Goal: Information Seeking & Learning: Check status

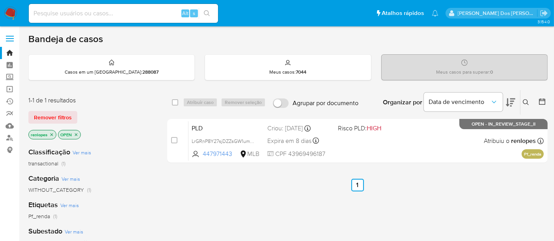
click at [108, 11] on input at bounding box center [123, 13] width 189 height 10
type input "simonelopes0610@gmail.com"
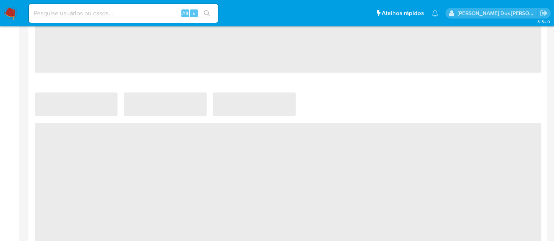
scroll to position [482, 0]
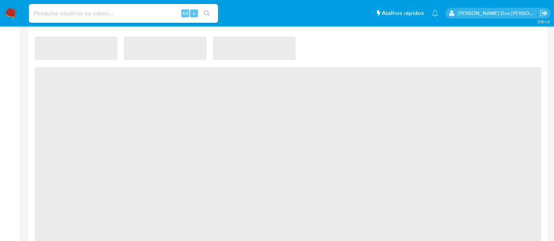
select select "10"
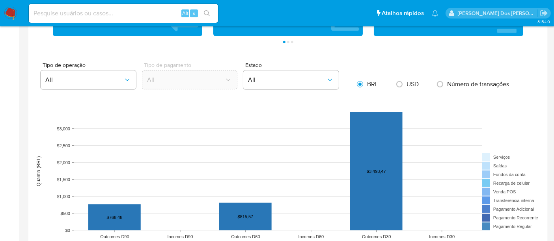
scroll to position [613, 0]
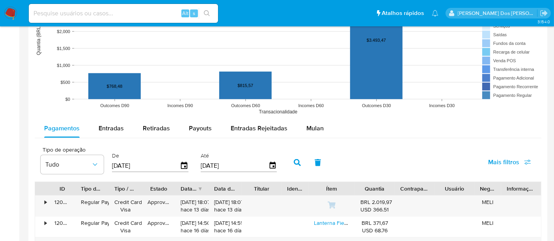
click at [151, 15] on input at bounding box center [123, 13] width 189 height 10
type input "renatolopesfilho1011@gmail.com"
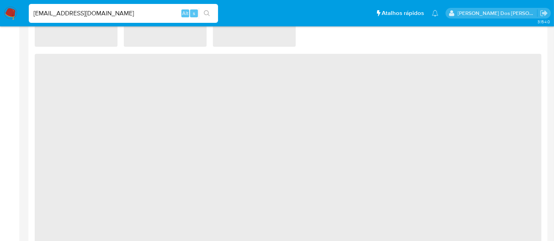
select select "10"
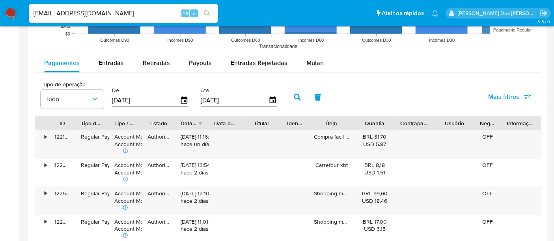
scroll to position [701, 0]
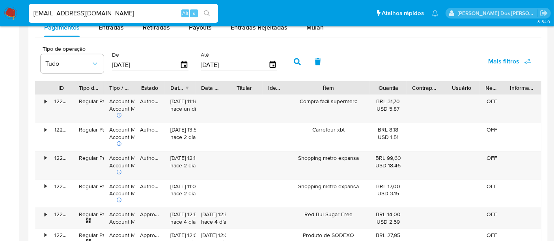
drag, startPoint x: 370, startPoint y: 86, endPoint x: 394, endPoint y: 86, distance: 24.4
click at [394, 86] on div "ID Tipo de operação Tipo / Método Estado Data de criação Data de aprovação Titu…" at bounding box center [288, 87] width 506 height 13
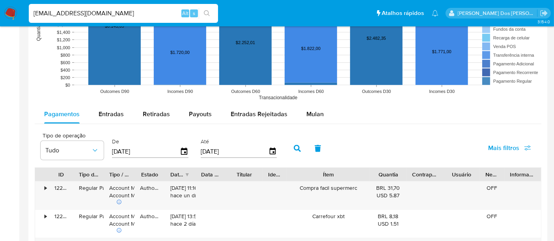
scroll to position [613, 0]
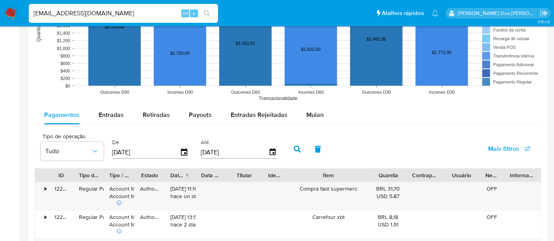
click at [150, 15] on input "renatolopesfilho1011@gmail.com" at bounding box center [123, 13] width 189 height 10
type input "msaluha@yahoo.com"
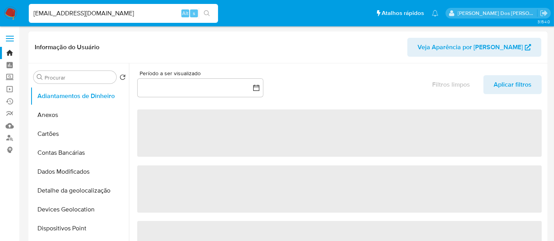
select select "10"
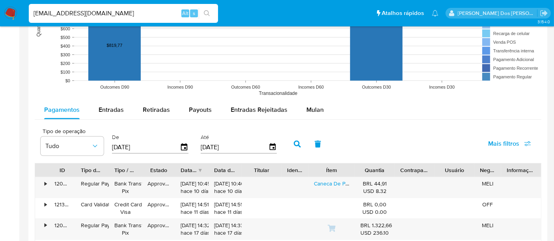
scroll to position [657, 0]
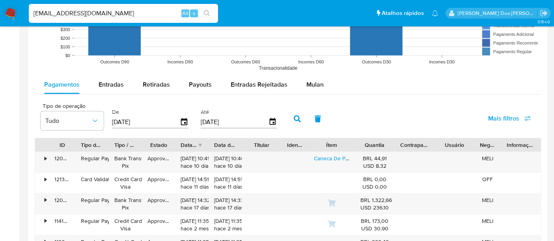
click at [108, 11] on input "msaluha@yahoo.com" at bounding box center [123, 13] width 189 height 10
paste input "wCsVzWnBiCxB7Cy8GkdLWKKg"
type input "wCsVzWnBiCxB7Cy8GkdLWKKg"
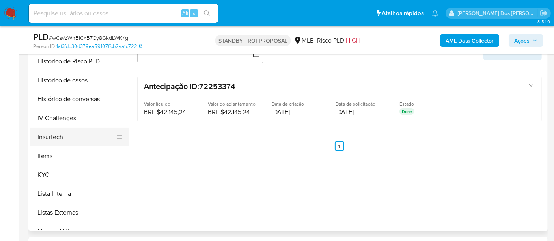
scroll to position [350, 0]
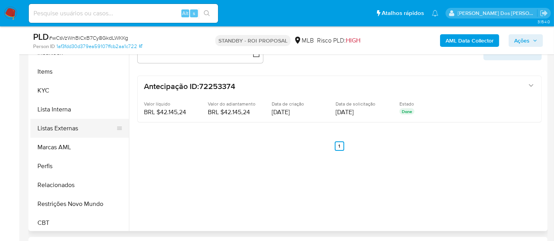
select select "10"
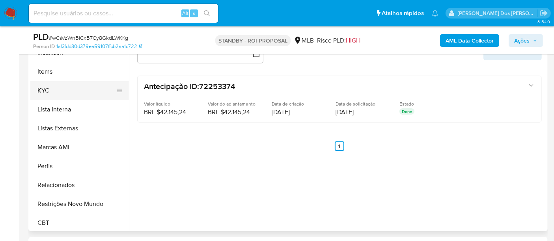
click at [43, 91] on button "KYC" at bounding box center [76, 90] width 92 height 19
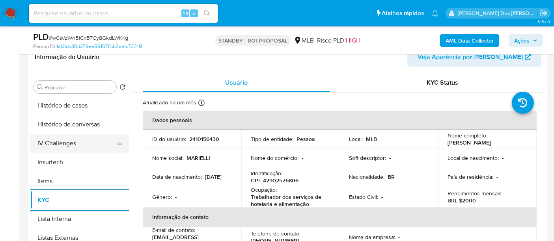
scroll to position [263, 0]
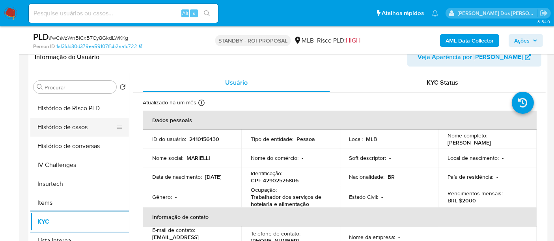
click at [72, 123] on button "Histórico de casos" at bounding box center [76, 127] width 92 height 19
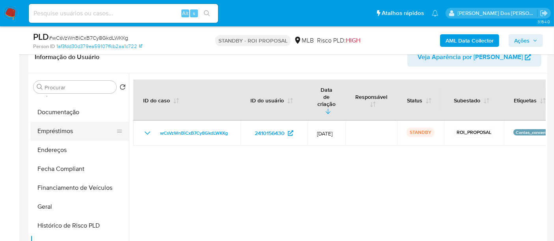
scroll to position [131, 0]
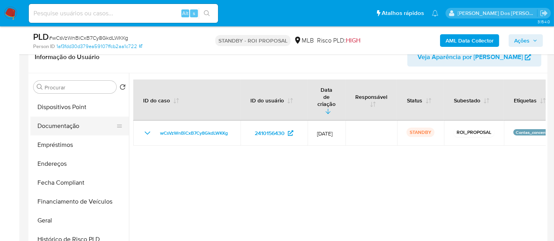
click at [67, 128] on button "Documentação" at bounding box center [76, 126] width 92 height 19
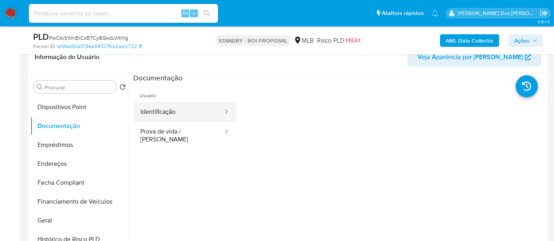
click at [155, 112] on button "Identificação" at bounding box center [178, 112] width 91 height 20
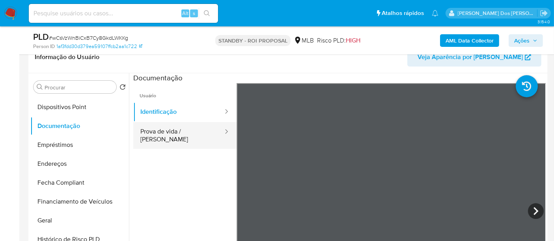
click at [159, 134] on button "Prova de vida / [PERSON_NAME]" at bounding box center [178, 135] width 91 height 27
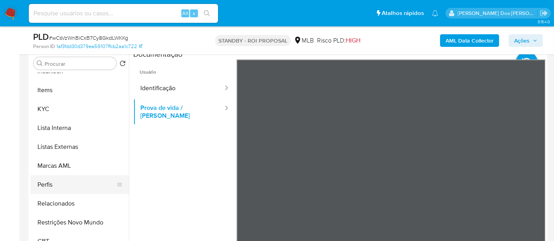
scroll to position [175, 0]
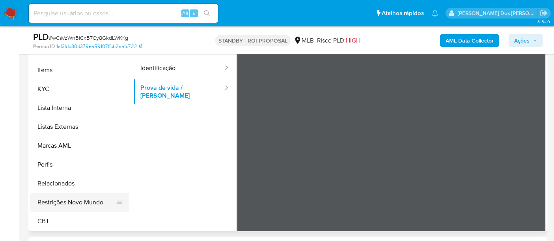
click at [83, 199] on button "Restrições Novo Mundo" at bounding box center [76, 202] width 92 height 19
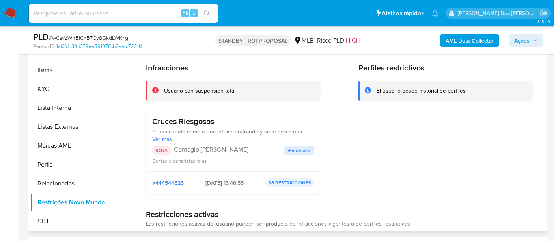
click at [298, 147] on span "Ver detalle" at bounding box center [298, 151] width 23 height 8
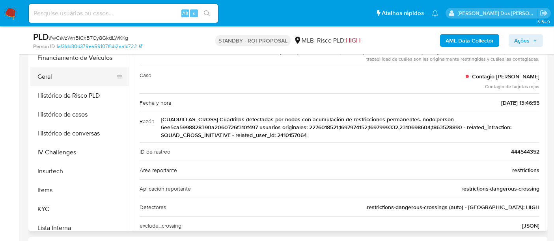
scroll to position [177, 0]
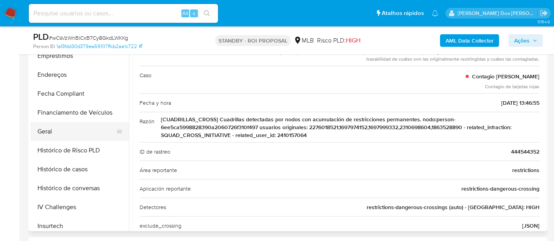
click at [43, 133] on button "Geral" at bounding box center [76, 131] width 92 height 19
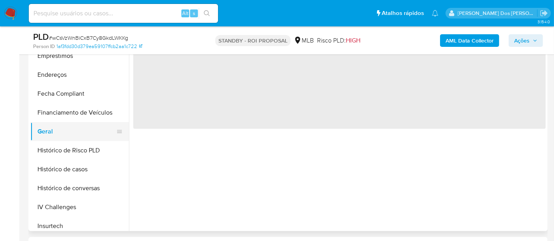
scroll to position [0, 0]
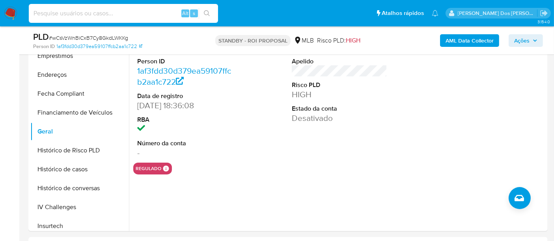
click at [134, 14] on input at bounding box center [123, 13] width 189 height 10
paste input "NzphGs7M3gQjiM7L1OkzfWaq"
type input "NzphGs7M3gQjiM7L1OkzfWaq"
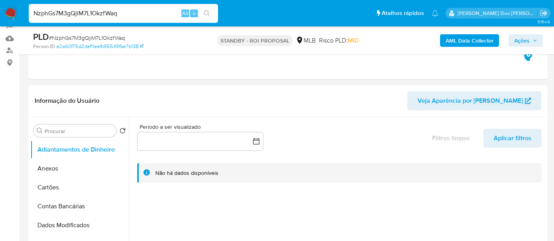
scroll to position [88, 0]
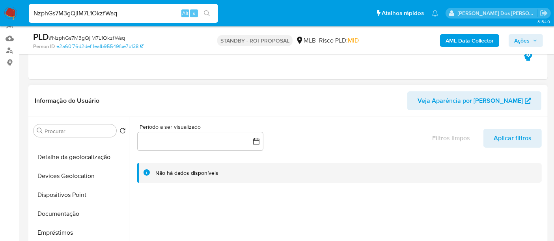
select select "10"
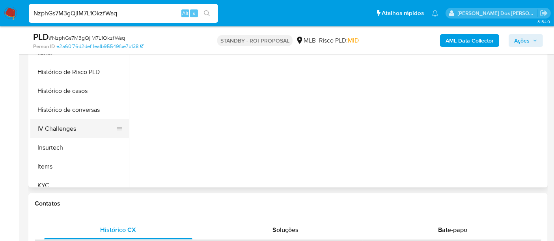
scroll to position [219, 0]
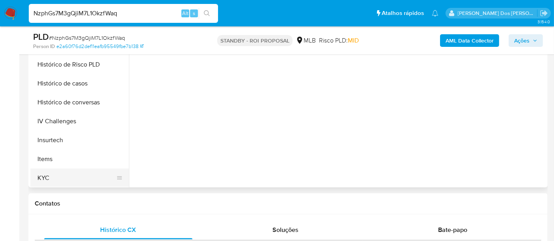
click at [44, 173] on button "KYC" at bounding box center [76, 178] width 92 height 19
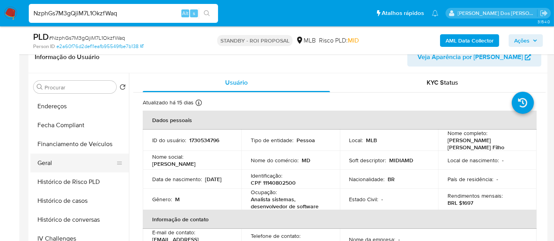
scroll to position [175, 0]
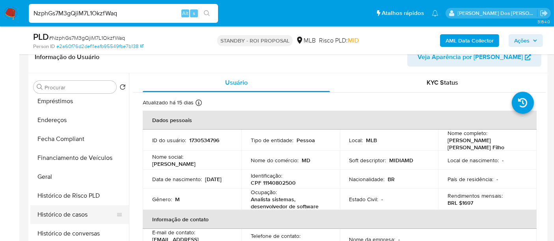
click at [65, 209] on button "Histórico de casos" at bounding box center [76, 214] width 92 height 19
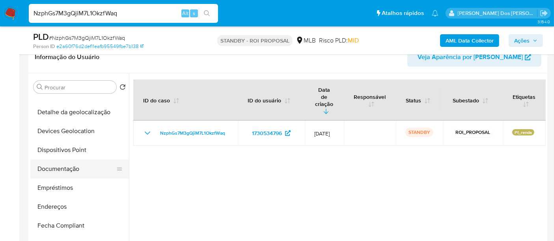
scroll to position [88, 0]
click at [55, 170] on button "Documentação" at bounding box center [76, 169] width 92 height 19
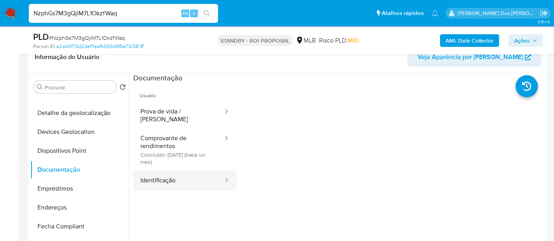
click at [154, 175] on button "Identificação" at bounding box center [178, 181] width 91 height 20
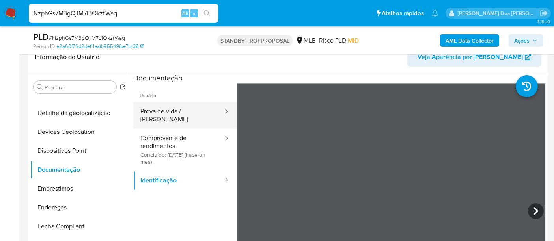
click at [169, 110] on button "Prova de vida / [PERSON_NAME]" at bounding box center [178, 115] width 91 height 27
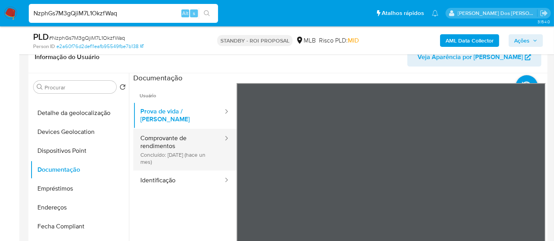
scroll to position [44, 0]
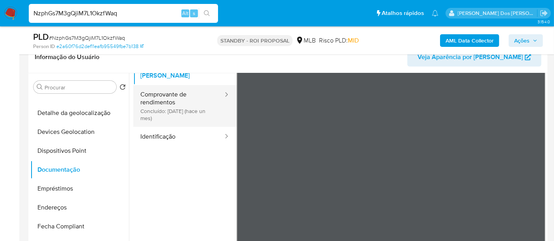
click at [168, 102] on button "Comprovante de rendimentos Concluído: 16/07/2025 (hace un mes)" at bounding box center [178, 106] width 91 height 42
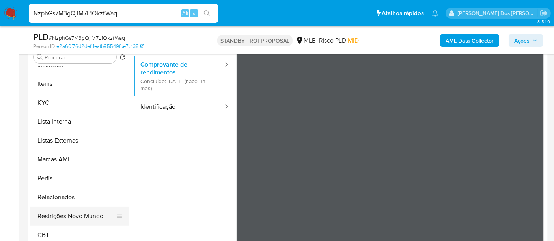
scroll to position [175, 0]
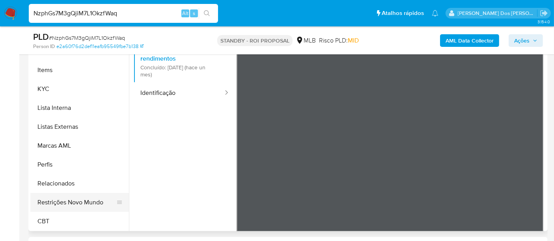
click at [75, 204] on button "Restrições Novo Mundo" at bounding box center [76, 202] width 92 height 19
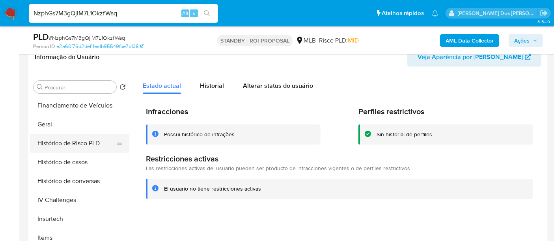
scroll to position [220, 0]
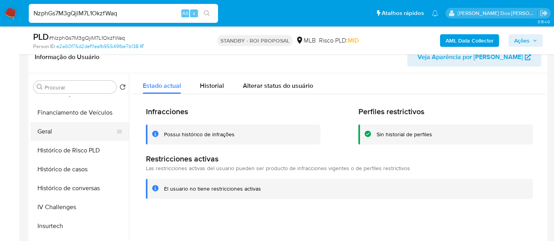
click at [50, 131] on button "Geral" at bounding box center [76, 131] width 92 height 19
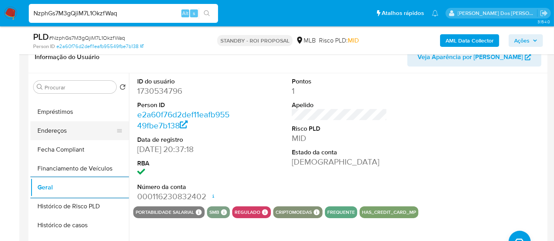
scroll to position [133, 0]
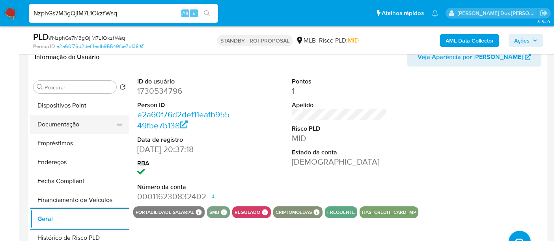
click at [67, 128] on button "Documentação" at bounding box center [76, 124] width 92 height 19
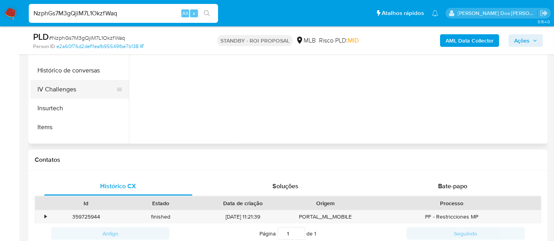
scroll to position [220, 0]
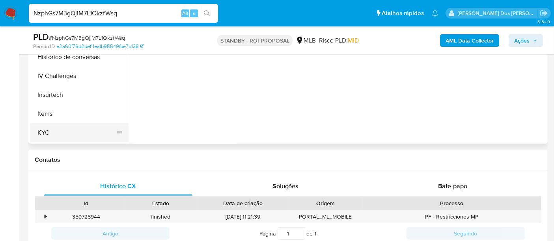
click at [44, 134] on button "KYC" at bounding box center [76, 132] width 92 height 19
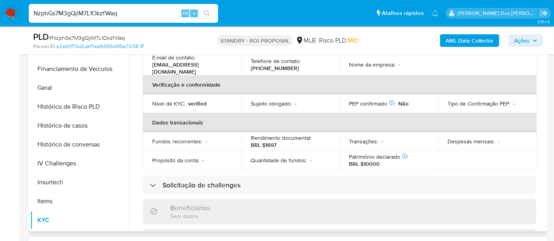
scroll to position [0, 0]
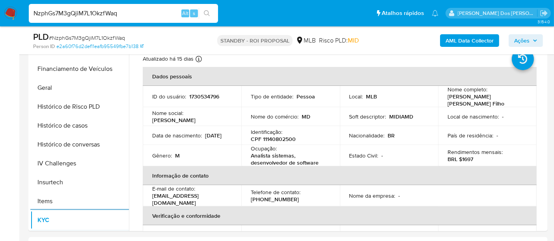
click at [139, 16] on input "NzphGs7M3gQjiM7L1OkzfWaq" at bounding box center [123, 13] width 189 height 10
paste input "qBZCtcnQtQj5hbdrBhlYtCOn"
type input "qBZCtcnQtQj5hbdrBhlYtCOn"
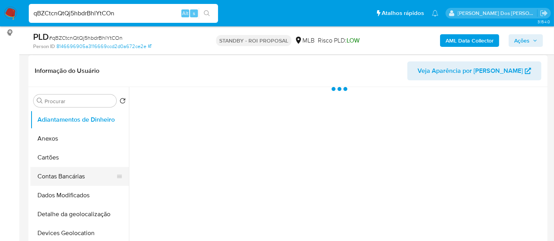
scroll to position [131, 0]
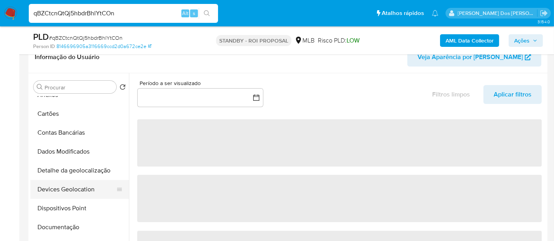
select select "10"
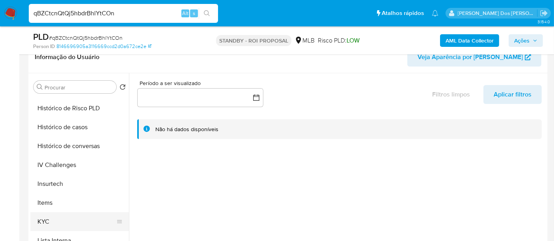
scroll to position [306, 0]
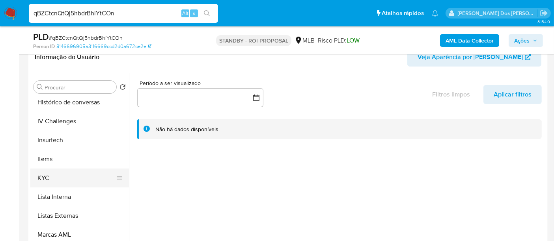
click at [43, 177] on button "KYC" at bounding box center [76, 178] width 92 height 19
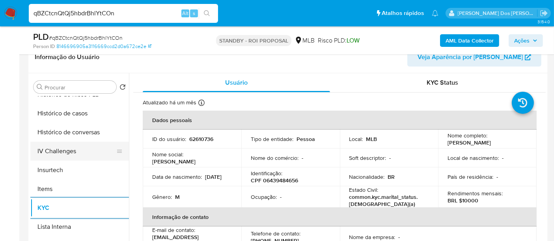
scroll to position [263, 0]
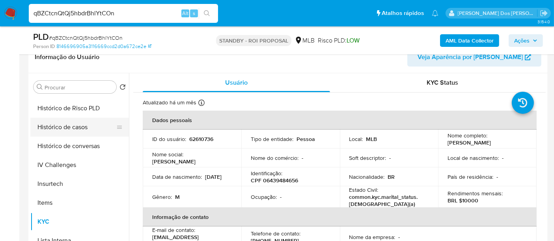
click at [72, 124] on button "Histórico de casos" at bounding box center [76, 127] width 92 height 19
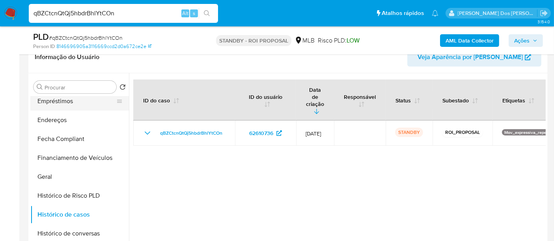
scroll to position [131, 0]
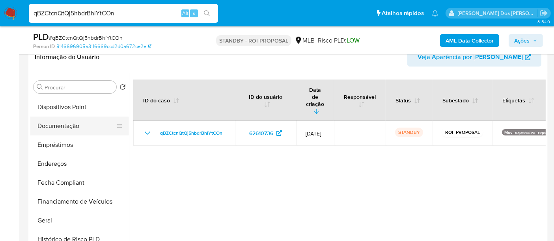
click at [70, 130] on button "Documentação" at bounding box center [76, 126] width 92 height 19
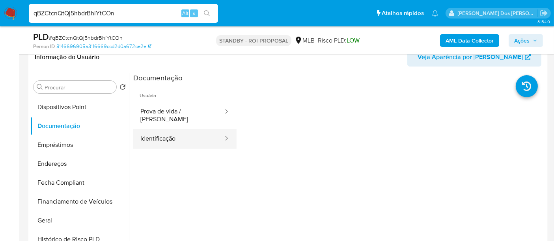
click at [151, 132] on button "Identificação" at bounding box center [178, 139] width 91 height 20
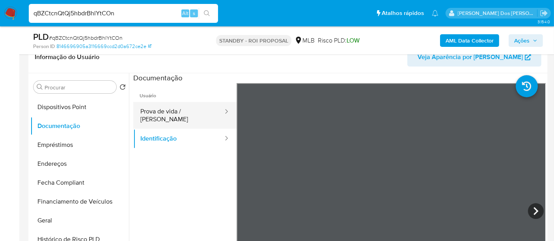
click at [196, 105] on button "Prova de vida / [PERSON_NAME]" at bounding box center [178, 115] width 91 height 27
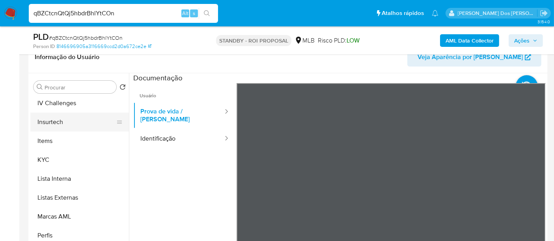
scroll to position [352, 0]
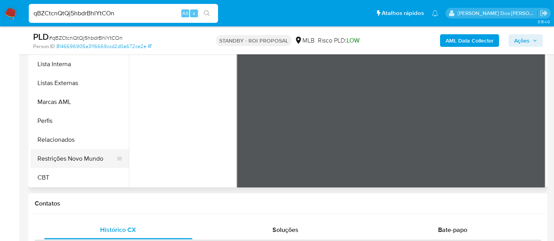
click at [87, 160] on button "Restrições Novo Mundo" at bounding box center [76, 158] width 92 height 19
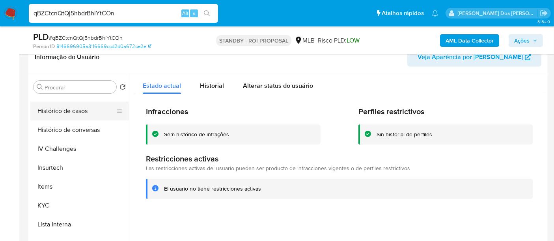
scroll to position [220, 0]
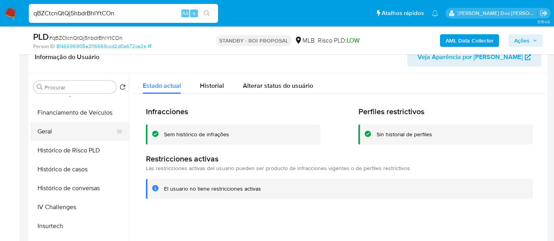
click at [43, 131] on button "Geral" at bounding box center [76, 131] width 92 height 19
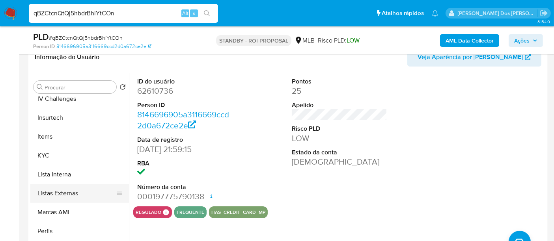
scroll to position [352, 0]
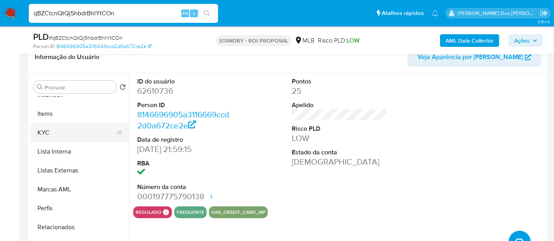
click at [46, 135] on button "KYC" at bounding box center [76, 132] width 92 height 19
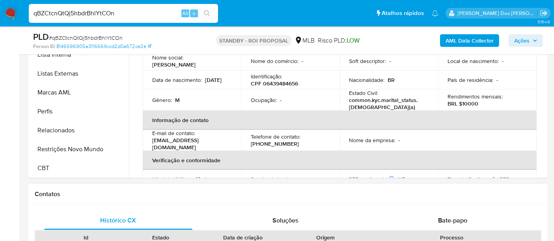
scroll to position [175, 0]
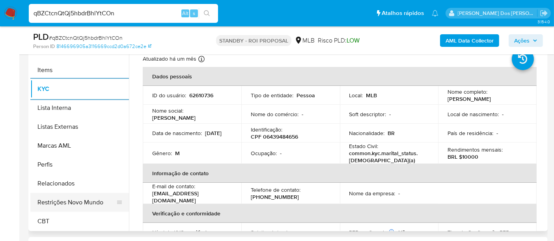
click at [87, 198] on button "Restrições Novo Mundo" at bounding box center [76, 202] width 92 height 19
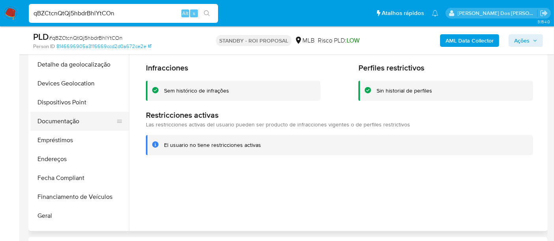
scroll to position [89, 0]
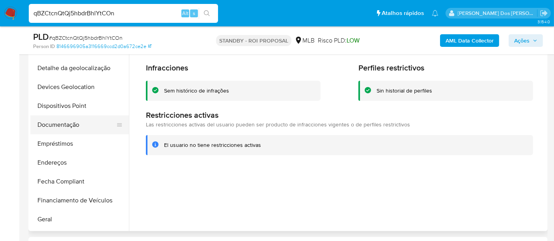
click at [62, 122] on button "Documentação" at bounding box center [76, 125] width 92 height 19
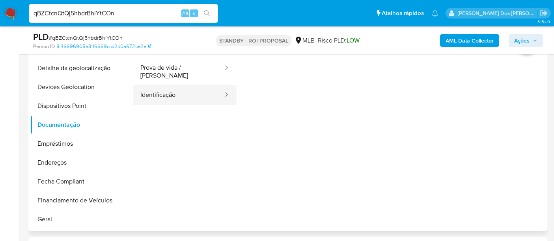
click at [165, 96] on button "Identificação" at bounding box center [178, 95] width 91 height 20
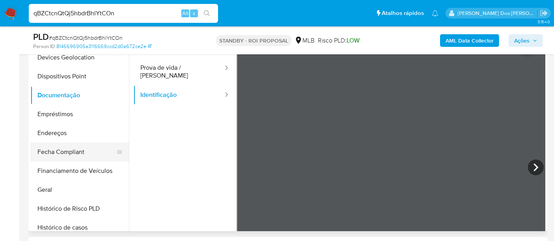
scroll to position [133, 0]
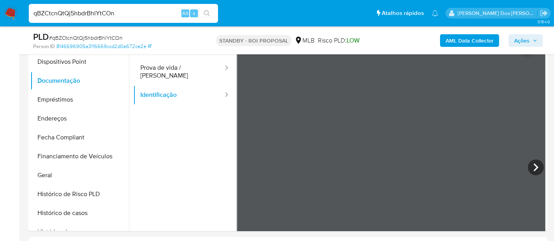
click at [113, 10] on input "qBZCtcnQtQj5hbdrBhlYtCOn" at bounding box center [123, 13] width 189 height 10
paste input "zbzkFDfqrl4lJ6Hel5kmRRGj"
type input "zbzkFDfqrl4lJ6Hel5kmRRGj"
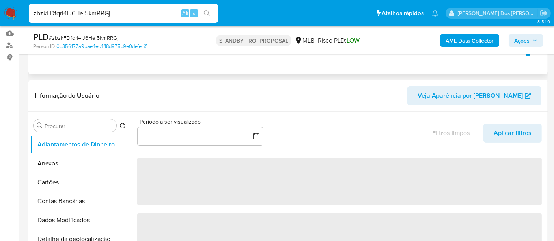
scroll to position [131, 0]
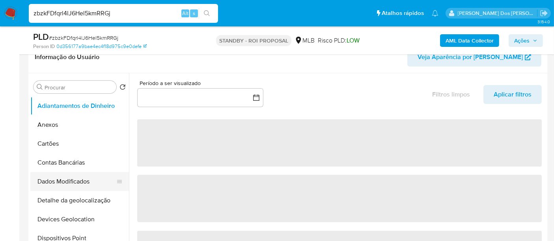
select select "10"
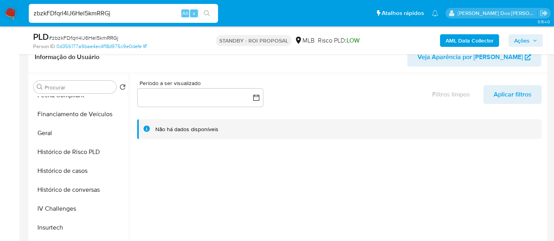
scroll to position [263, 0]
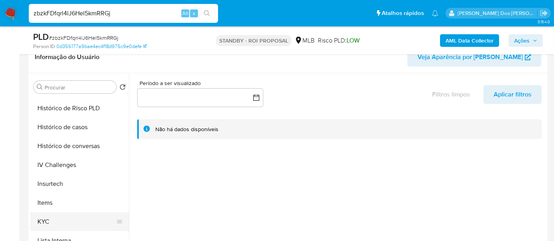
click at [46, 216] on button "KYC" at bounding box center [76, 222] width 92 height 19
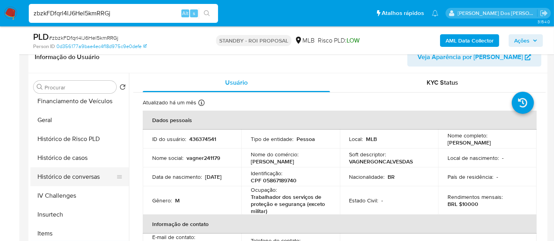
scroll to position [219, 0]
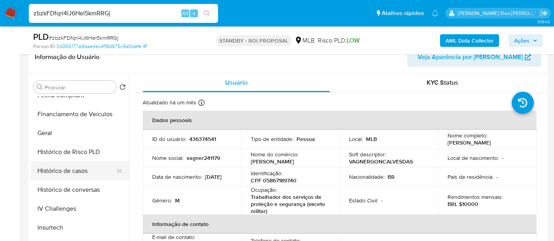
click at [75, 170] on button "Histórico de casos" at bounding box center [76, 171] width 92 height 19
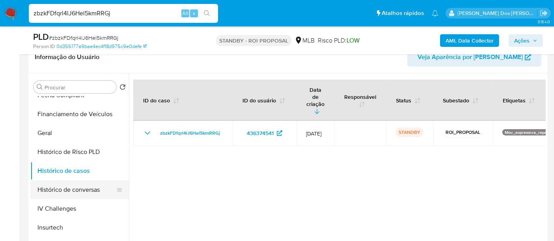
scroll to position [169, 0]
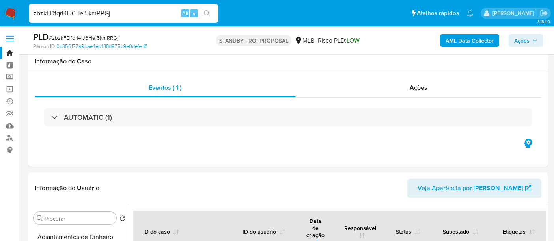
select select "10"
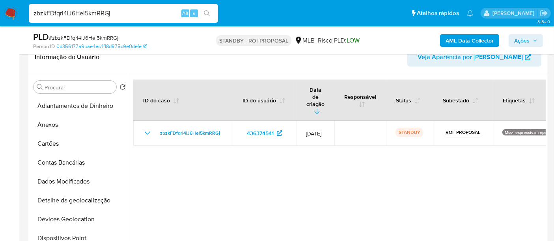
scroll to position [88, 0]
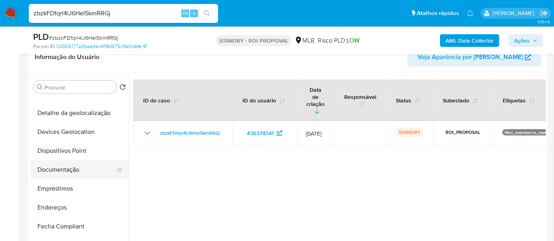
click at [65, 172] on button "Documentação" at bounding box center [76, 169] width 92 height 19
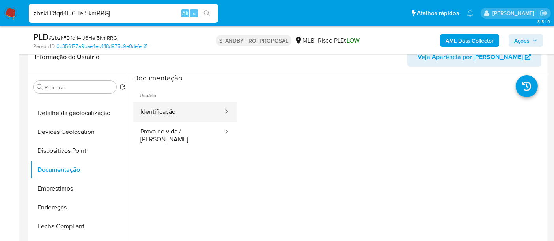
click at [173, 119] on button "Identificação" at bounding box center [178, 112] width 91 height 20
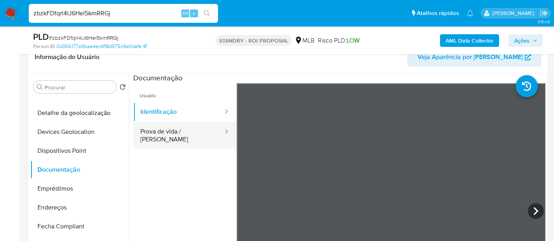
drag, startPoint x: 186, startPoint y: 130, endPoint x: 192, endPoint y: 131, distance: 6.1
click at [186, 130] on button "Prova de vida / [PERSON_NAME]" at bounding box center [178, 135] width 91 height 27
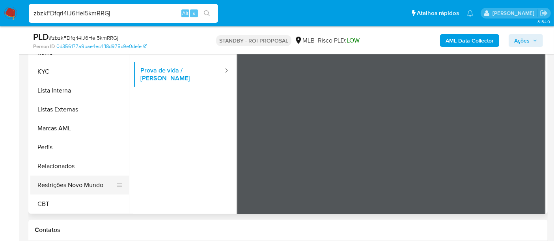
scroll to position [219, 0]
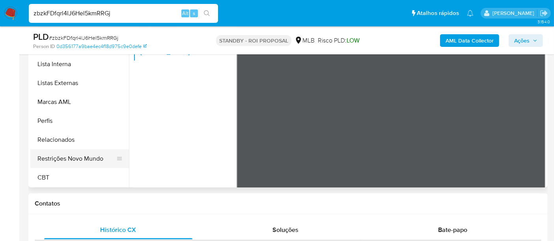
click at [81, 162] on button "Restrições Novo Mundo" at bounding box center [76, 158] width 92 height 19
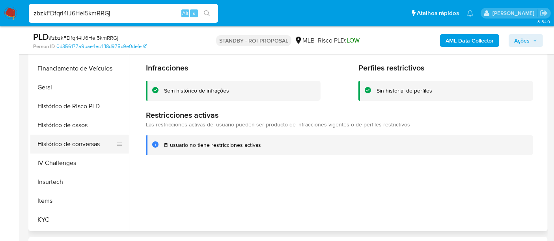
scroll to position [220, 0]
click at [46, 90] on button "Geral" at bounding box center [76, 87] width 92 height 19
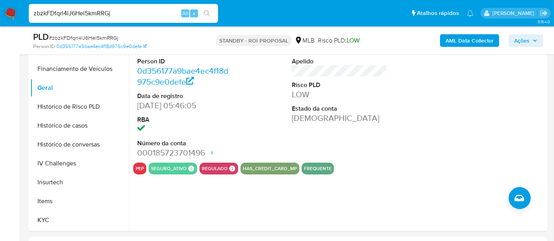
click at [124, 13] on input "zbzkFDfqrl4lJ6Hel5kmRRGj" at bounding box center [123, 13] width 189 height 10
paste input "TZDvGAfUoaX0Fym2lo9d26sV"
type input "TZDvGAfUoaX0Fym2lo9d26sV"
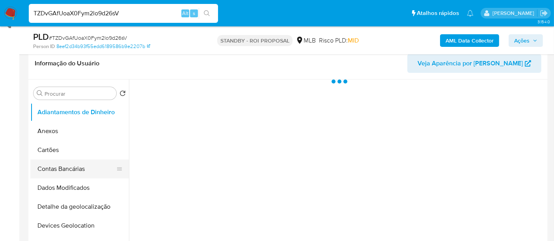
scroll to position [131, 0]
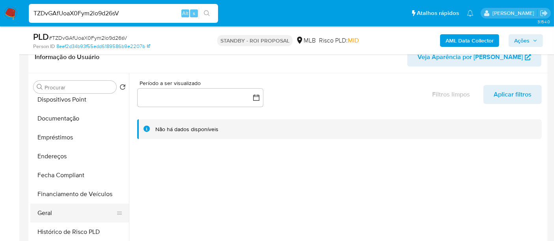
select select "10"
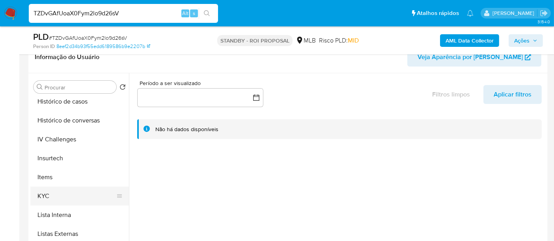
scroll to position [306, 0]
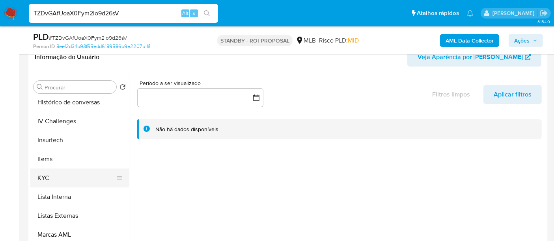
click at [44, 175] on button "KYC" at bounding box center [76, 178] width 92 height 19
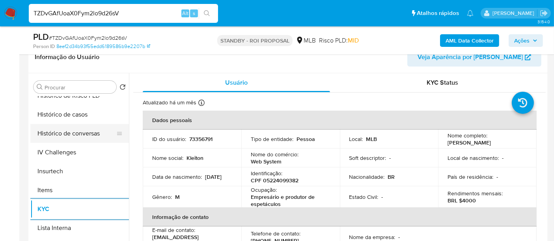
scroll to position [263, 0]
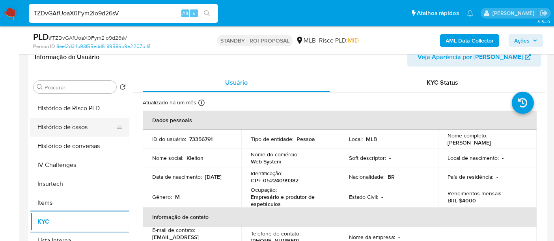
click at [66, 127] on button "Histórico de casos" at bounding box center [76, 127] width 92 height 19
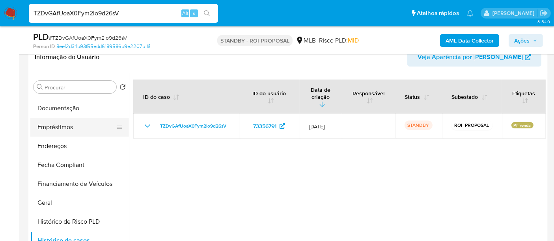
scroll to position [131, 0]
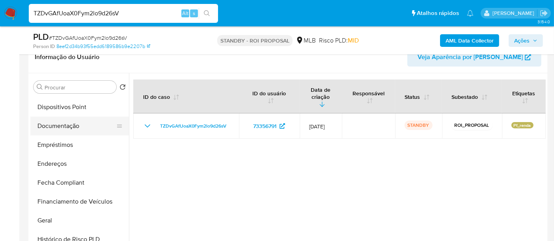
click at [61, 127] on button "Documentação" at bounding box center [76, 126] width 92 height 19
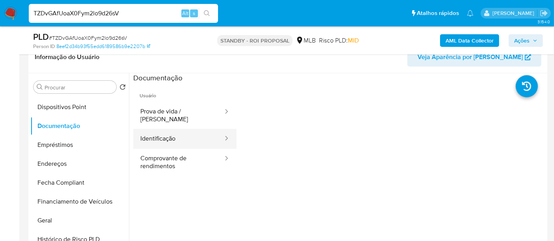
click at [153, 129] on button "Identificação" at bounding box center [178, 139] width 91 height 20
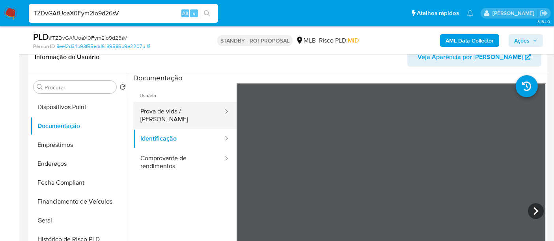
click at [197, 116] on button "Prova de vida / [PERSON_NAME]" at bounding box center [178, 115] width 91 height 27
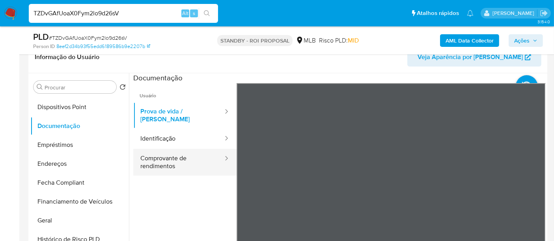
click at [163, 158] on button "Comprovante de rendimentos" at bounding box center [178, 162] width 91 height 27
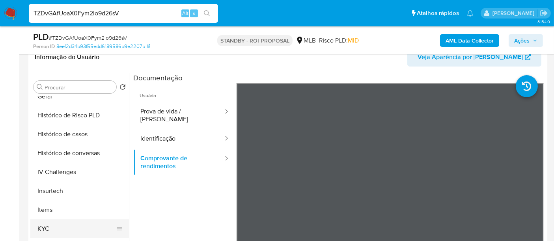
scroll to position [306, 0]
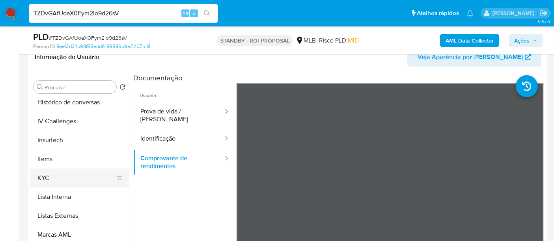
click at [40, 177] on button "KYC" at bounding box center [76, 178] width 92 height 19
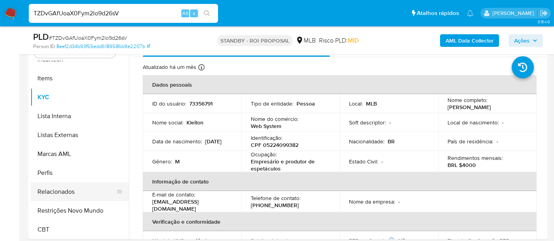
scroll to position [175, 0]
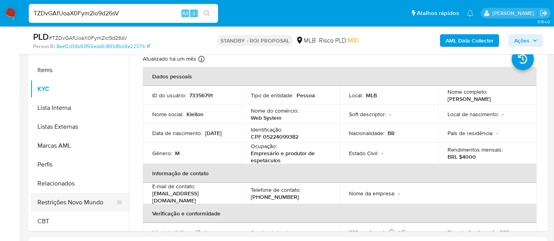
click at [59, 201] on button "Restrições Novo Mundo" at bounding box center [76, 202] width 92 height 19
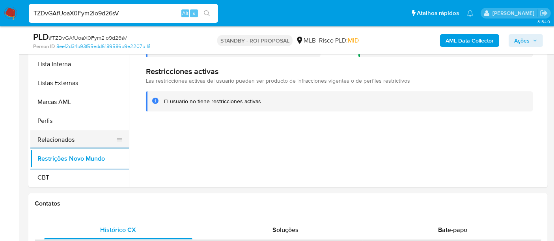
scroll to position [264, 0]
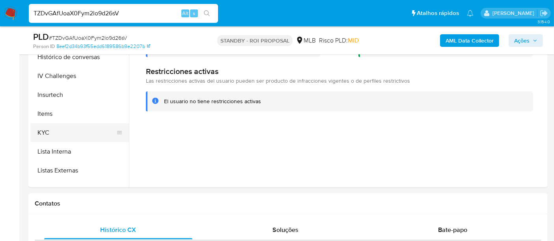
click at [49, 134] on button "KYC" at bounding box center [76, 132] width 92 height 19
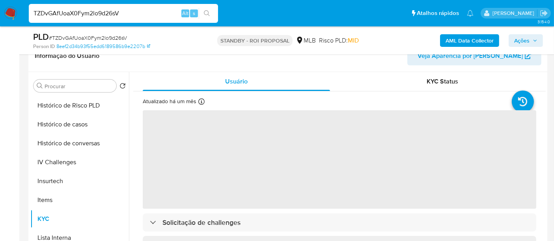
scroll to position [131, 0]
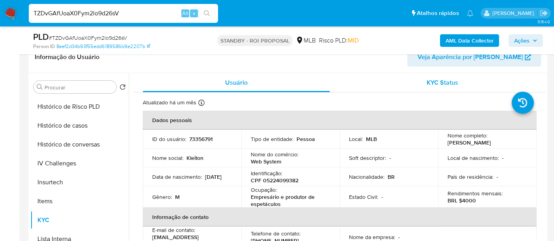
click at [437, 86] on span "KYC Status" at bounding box center [443, 82] width 32 height 9
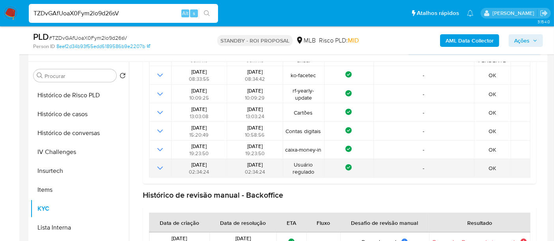
scroll to position [219, 0]
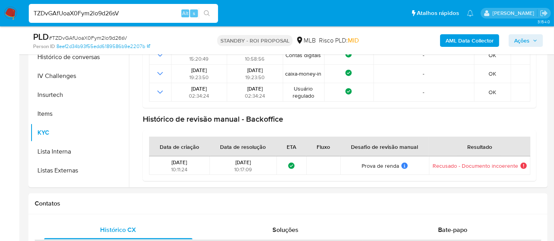
click at [94, 10] on input "TZDvGAfUoaX0Fym2lo9d26sV" at bounding box center [123, 13] width 189 height 10
paste input "1Wv0uY3b2lXJYXbg94AWEKqF"
type input "1Wv0uY3b2lXJYXbg94AWEKqF"
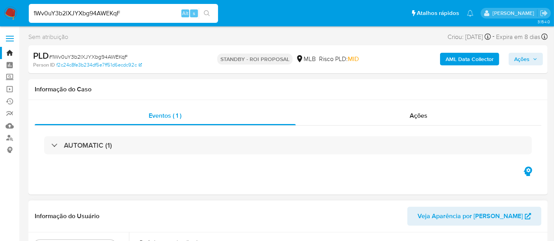
select select "10"
click at [104, 14] on input "1Wv0uY3b2lXJYXbg94AWEKqF" at bounding box center [123, 13] width 189 height 10
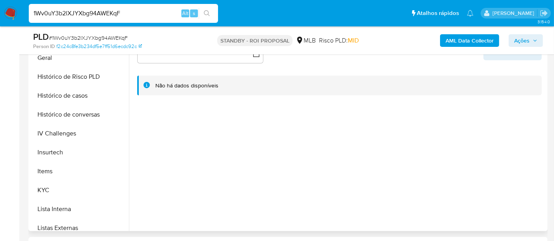
scroll to position [263, 0]
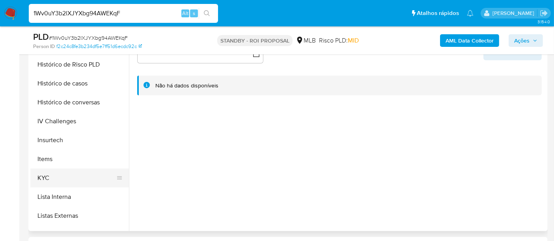
click at [44, 181] on button "KYC" at bounding box center [76, 178] width 92 height 19
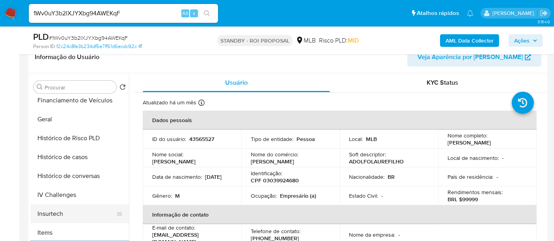
scroll to position [219, 0]
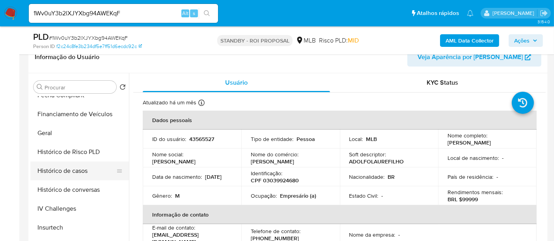
click at [64, 170] on button "Histórico de casos" at bounding box center [76, 171] width 92 height 19
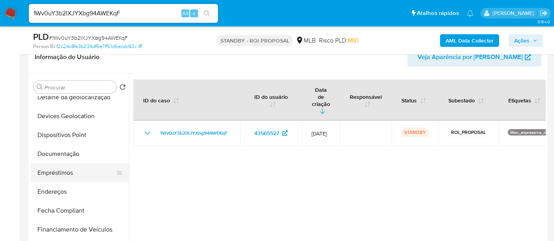
scroll to position [88, 0]
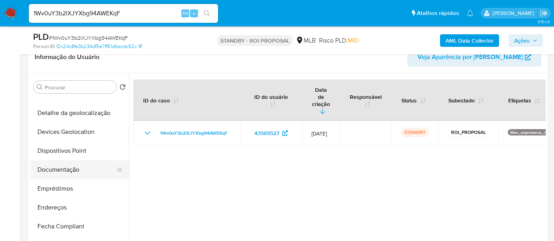
click at [63, 173] on button "Documentação" at bounding box center [76, 169] width 92 height 19
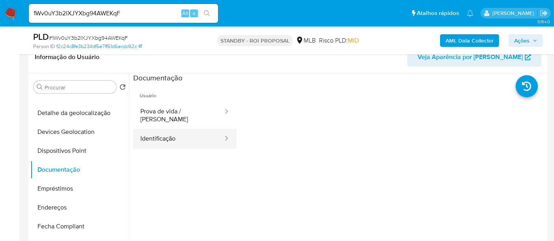
click at [184, 133] on button "Identificação" at bounding box center [178, 139] width 91 height 20
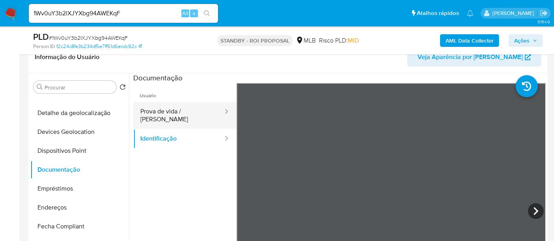
click at [170, 104] on button "Prova de vida / [PERSON_NAME]" at bounding box center [178, 115] width 91 height 27
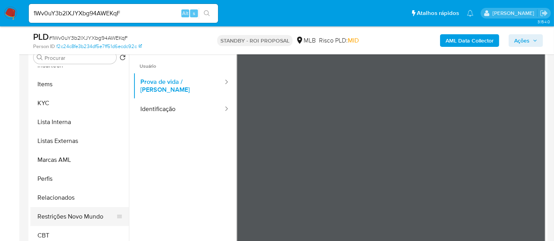
scroll to position [219, 0]
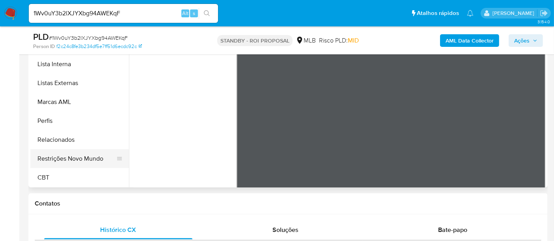
click at [66, 157] on button "Restrições Novo Mundo" at bounding box center [76, 158] width 92 height 19
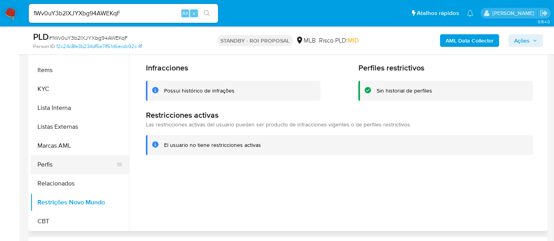
scroll to position [220, 0]
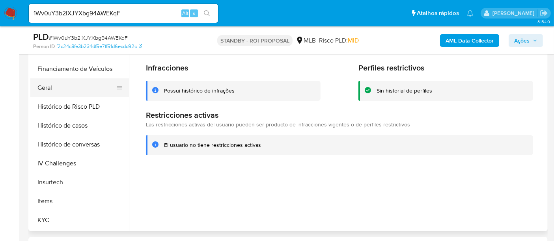
click at [50, 88] on button "Geral" at bounding box center [76, 87] width 92 height 19
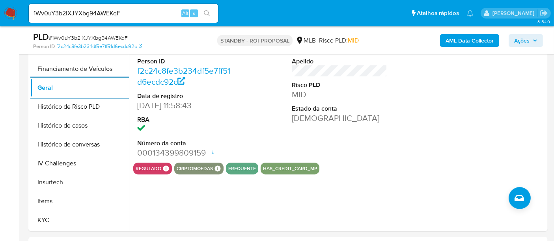
click at [115, 10] on input "1Wv0uY3b2lXJYXbg94AWEKqF" at bounding box center [123, 13] width 189 height 10
paste input "n63A60qbOf2SBONzT8DSV8Et"
type input "n63A60qbOf2SBONzT8DSV8Et"
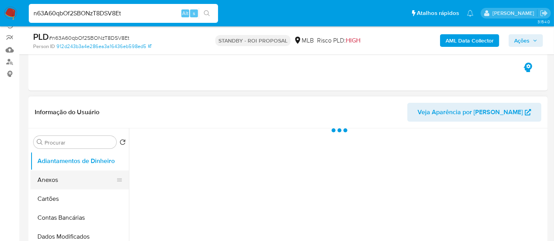
scroll to position [131, 0]
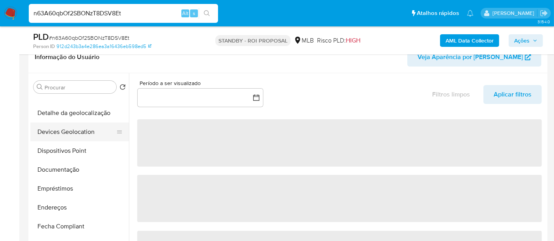
select select "10"
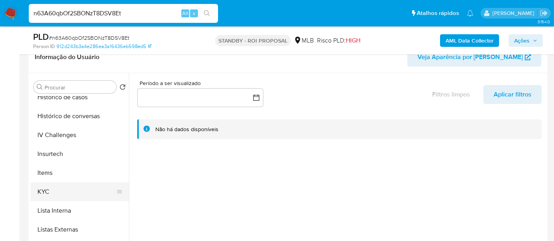
scroll to position [306, 0]
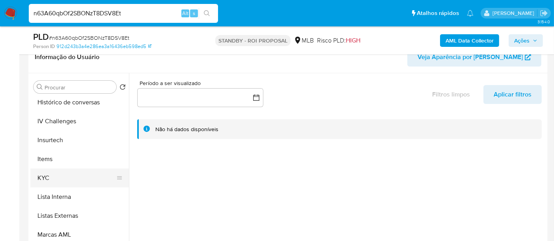
click at [50, 175] on button "KYC" at bounding box center [76, 178] width 92 height 19
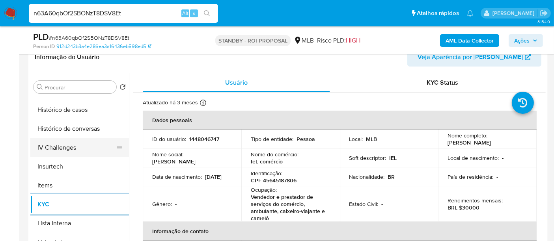
scroll to position [262, 0]
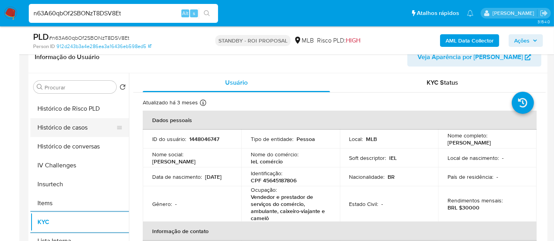
click at [65, 132] on button "Histórico de casos" at bounding box center [76, 127] width 92 height 19
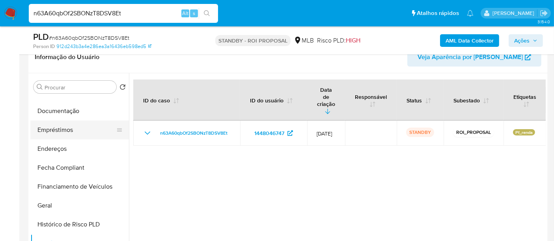
scroll to position [131, 0]
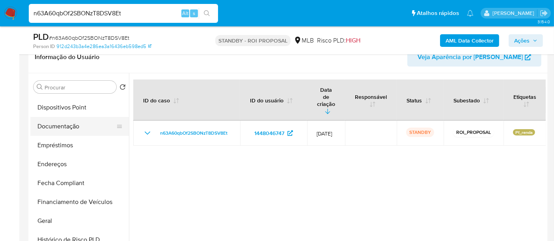
click at [68, 124] on button "Documentação" at bounding box center [76, 126] width 92 height 19
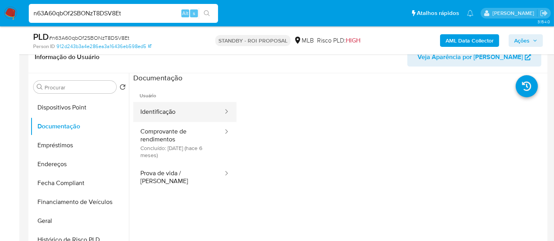
click at [154, 113] on button "Identificação" at bounding box center [178, 112] width 91 height 20
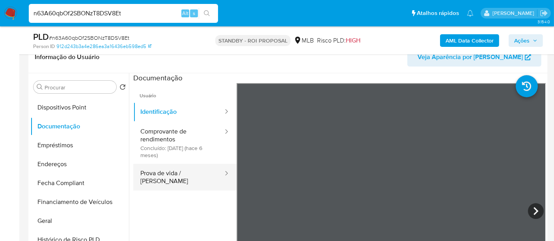
click at [166, 173] on button "Prova de vida / [PERSON_NAME]" at bounding box center [178, 177] width 91 height 27
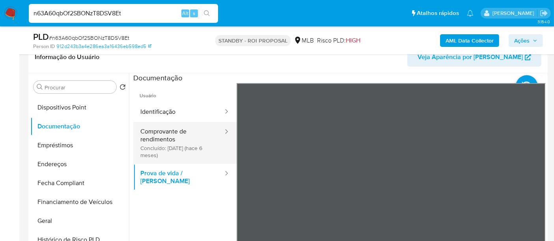
click at [163, 144] on button "Comprovante de rendimentos Concluído: [DATE] (hace 6 meses)" at bounding box center [178, 143] width 91 height 42
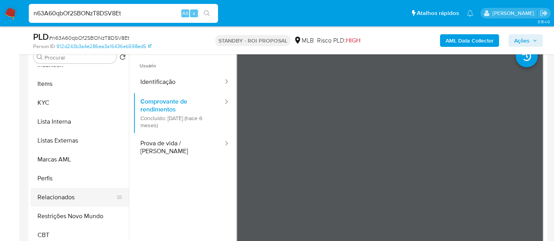
scroll to position [175, 0]
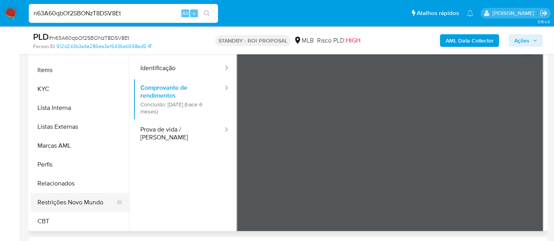
click at [76, 201] on button "Restrições Novo Mundo" at bounding box center [76, 202] width 92 height 19
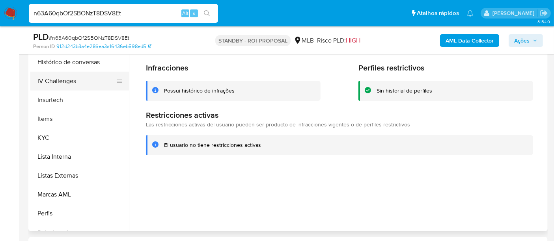
scroll to position [220, 0]
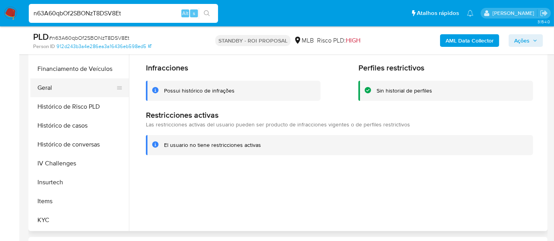
click at [48, 88] on button "Geral" at bounding box center [76, 87] width 92 height 19
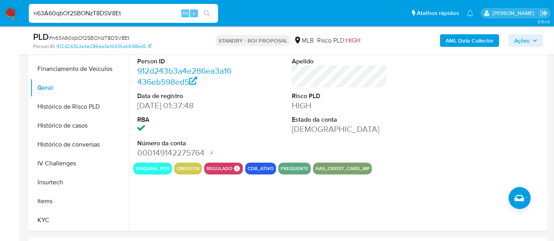
click at [128, 13] on input "n63A60qbOf2SBONzT8DSV8Et" at bounding box center [123, 13] width 189 height 10
paste input "zsJKxtsWfBj0ZcYQYnp3KEIe"
type input "zsJKxtsWfBj0ZcYQYnp3KEIe"
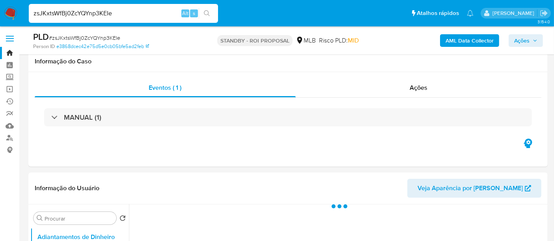
scroll to position [131, 0]
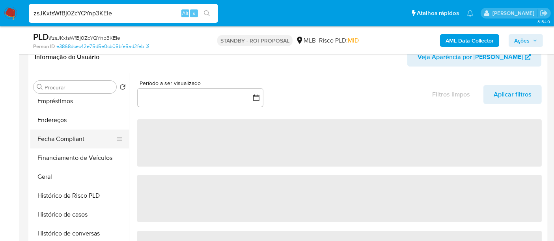
select select "10"
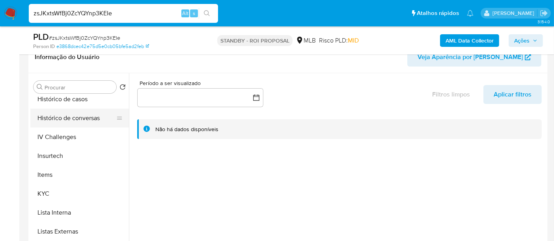
scroll to position [306, 0]
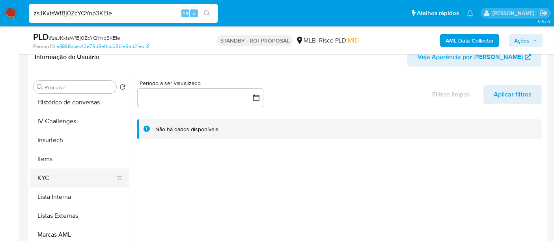
click at [41, 172] on button "KYC" at bounding box center [76, 178] width 92 height 19
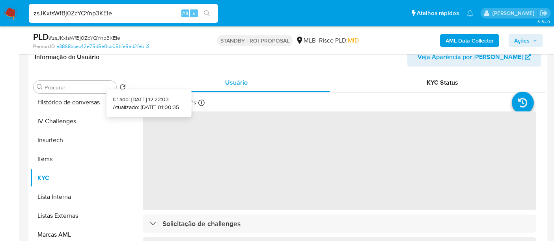
click at [203, 104] on icon at bounding box center [201, 103] width 6 height 6
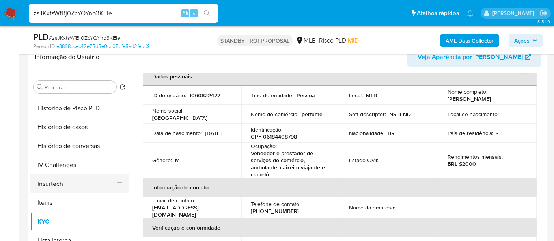
scroll to position [219, 0]
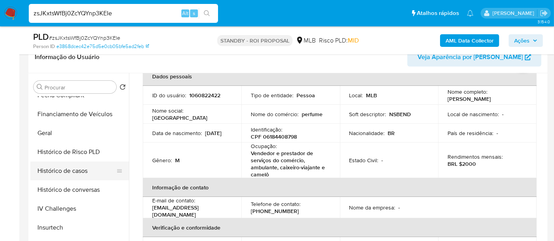
click at [77, 177] on button "Histórico de casos" at bounding box center [76, 171] width 92 height 19
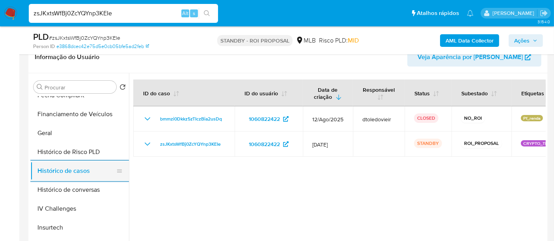
scroll to position [131, 0]
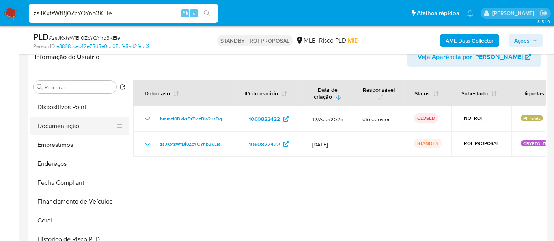
click at [69, 128] on button "Documentação" at bounding box center [76, 126] width 92 height 19
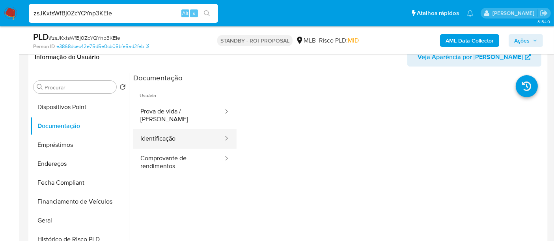
click at [147, 129] on button "Identificação" at bounding box center [178, 139] width 91 height 20
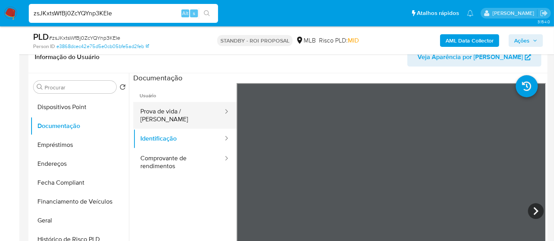
click at [185, 109] on button "Prova de vida / [PERSON_NAME]" at bounding box center [178, 115] width 91 height 27
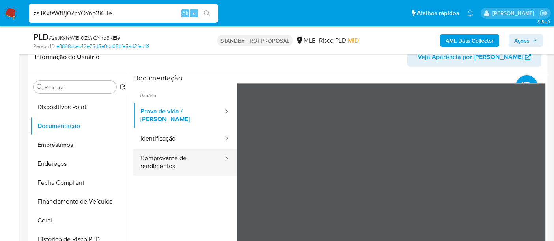
click at [163, 149] on button "Comprovante de rendimentos" at bounding box center [178, 162] width 91 height 27
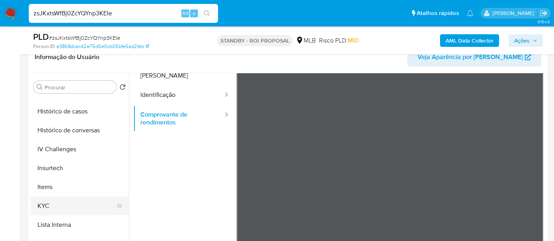
scroll to position [306, 0]
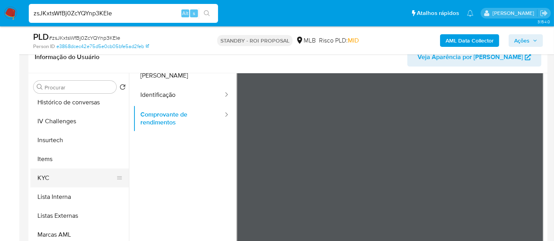
click at [43, 172] on button "KYC" at bounding box center [76, 178] width 92 height 19
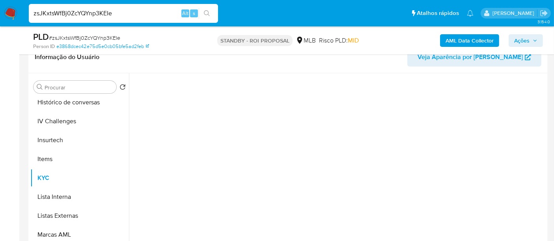
scroll to position [0, 0]
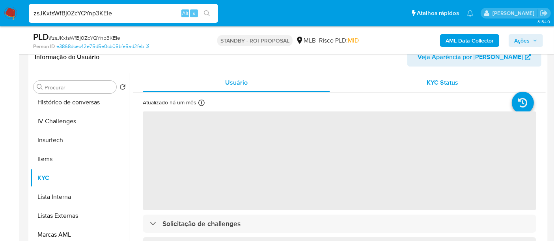
click at [420, 87] on div "KYC Status" at bounding box center [442, 82] width 187 height 19
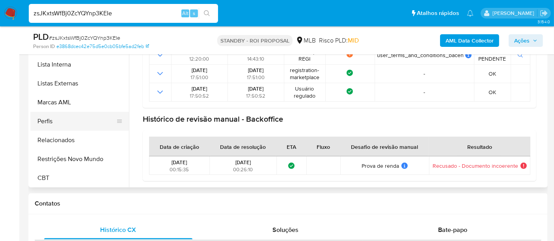
scroll to position [352, 0]
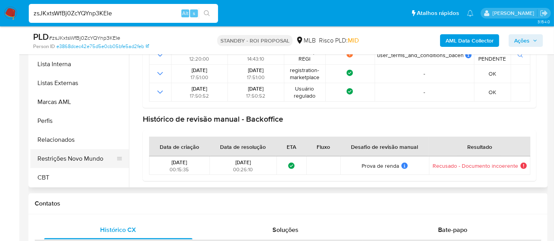
click at [104, 156] on button "Restrições Novo Mundo" at bounding box center [76, 158] width 92 height 19
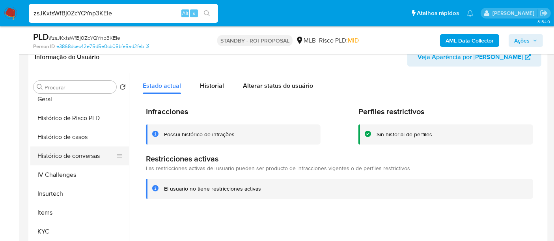
scroll to position [220, 0]
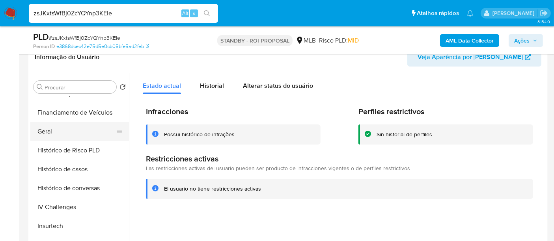
click at [49, 132] on button "Geral" at bounding box center [76, 131] width 92 height 19
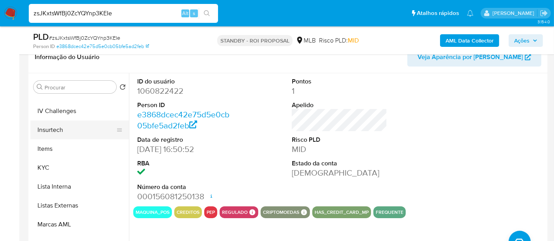
scroll to position [352, 0]
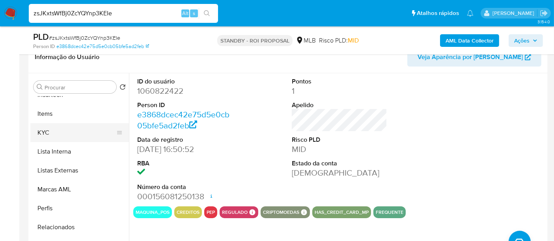
click at [46, 136] on button "KYC" at bounding box center [76, 132] width 92 height 19
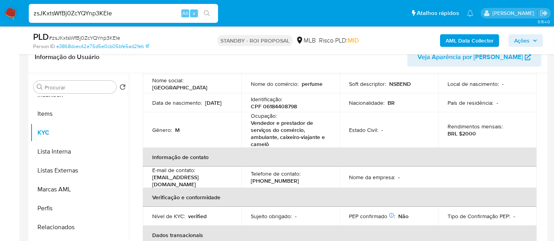
scroll to position [88, 0]
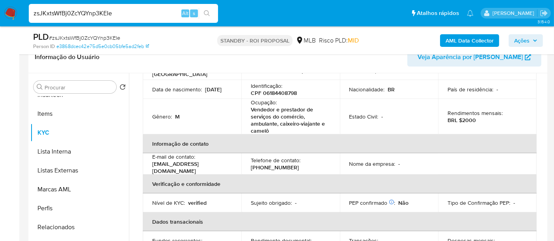
click at [123, 9] on input "zsJKxtsWfBj0ZcYQYnp3KEIe" at bounding box center [123, 13] width 189 height 10
paste input "VqjiIaR3Dh0h747b1Sb9u3Am"
type input "VqjiIaR3Dh0h747b1Sb9u3Am"
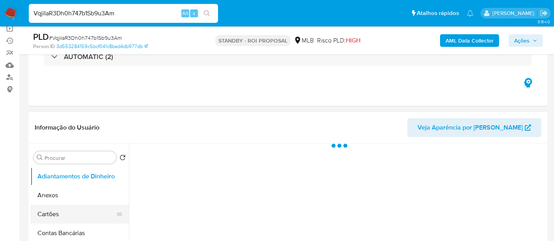
scroll to position [131, 0]
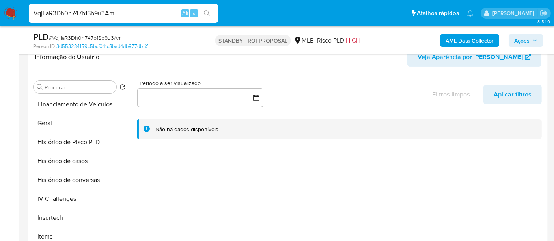
select select "10"
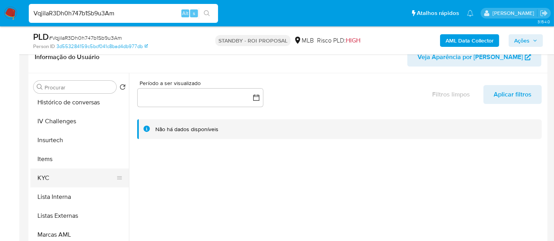
drag, startPoint x: 45, startPoint y: 177, endPoint x: 64, endPoint y: 171, distance: 20.1
click at [45, 176] on button "KYC" at bounding box center [76, 178] width 92 height 19
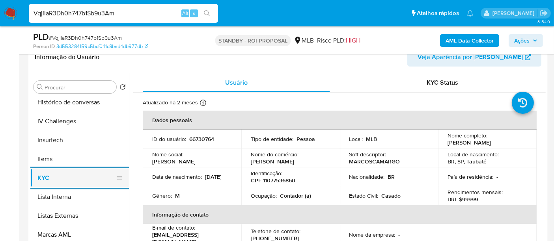
scroll to position [262, 0]
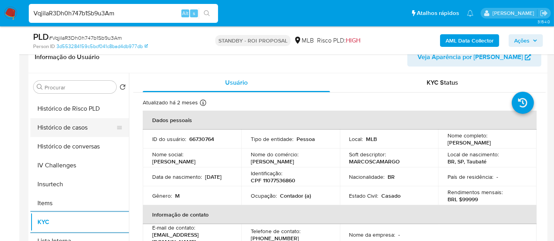
click at [72, 124] on button "Histórico de casos" at bounding box center [76, 127] width 92 height 19
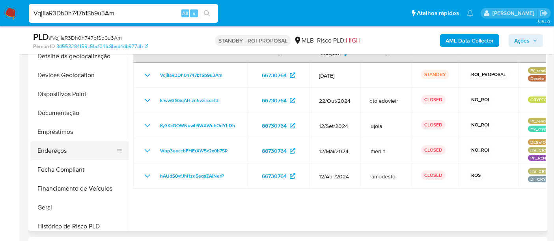
scroll to position [87, 0]
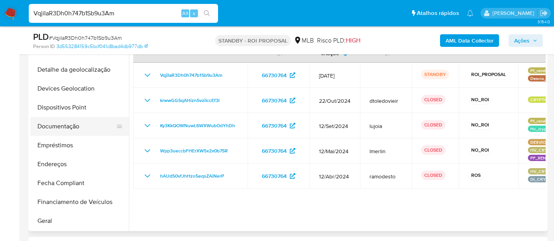
click at [62, 125] on button "Documentação" at bounding box center [76, 126] width 92 height 19
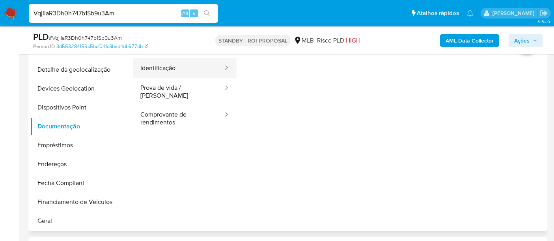
click at [167, 71] on button "Identificação" at bounding box center [178, 68] width 91 height 20
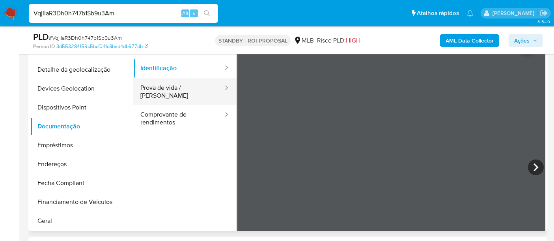
click at [164, 91] on button "Prova de vida / [PERSON_NAME]" at bounding box center [178, 91] width 91 height 27
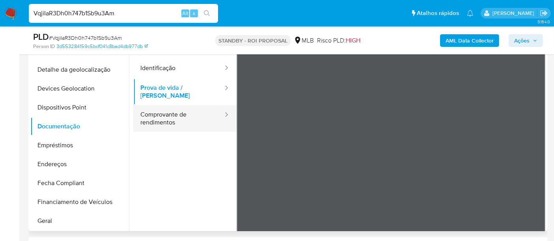
click at [169, 108] on button "Comprovante de rendimentos" at bounding box center [178, 118] width 91 height 27
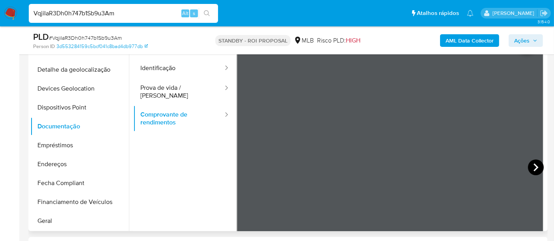
click at [534, 168] on icon at bounding box center [536, 168] width 5 height 8
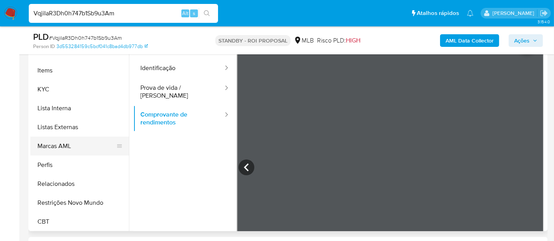
scroll to position [352, 0]
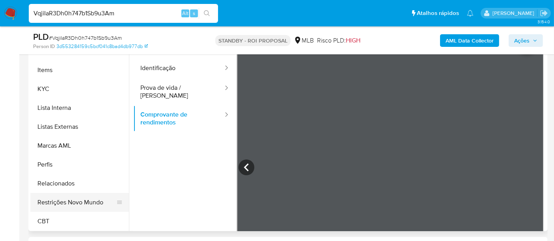
click at [82, 199] on button "Restrições Novo Mundo" at bounding box center [76, 202] width 92 height 19
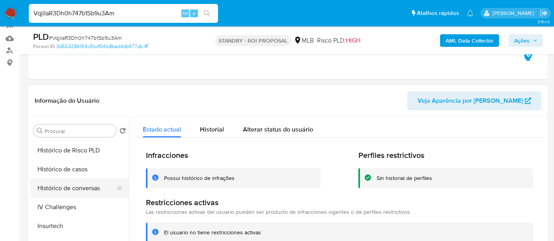
scroll to position [220, 0]
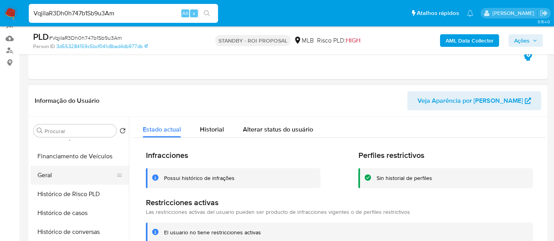
click at [48, 172] on button "Geral" at bounding box center [76, 175] width 92 height 19
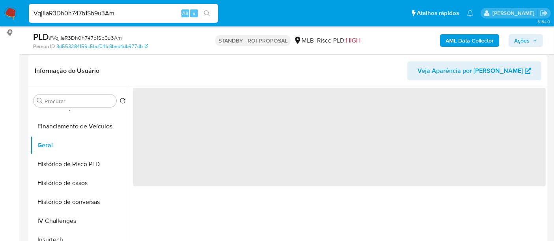
scroll to position [131, 0]
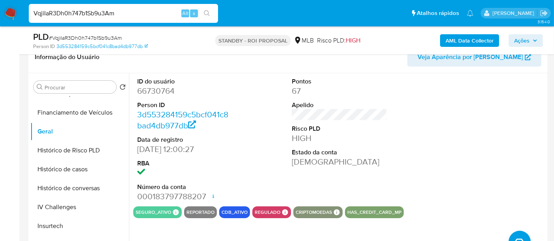
click at [132, 15] on input "VqjiIaR3Dh0h747b1Sb9u3Am" at bounding box center [123, 13] width 189 height 10
paste input "0skBNM9tGcQ9wzvalv2FW7mR"
type input "0skBNM9tGcQ9wzvalv2FW7mR"
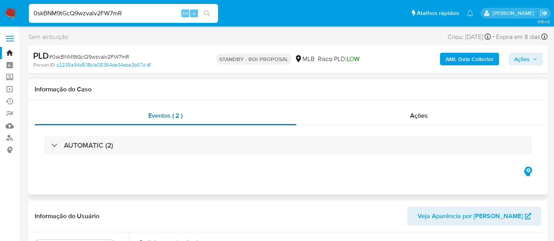
select select "10"
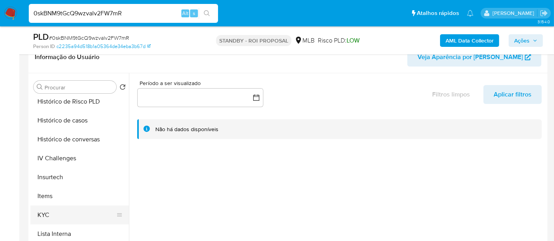
scroll to position [306, 0]
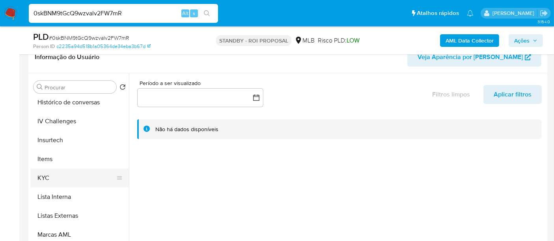
click at [42, 175] on button "KYC" at bounding box center [76, 178] width 92 height 19
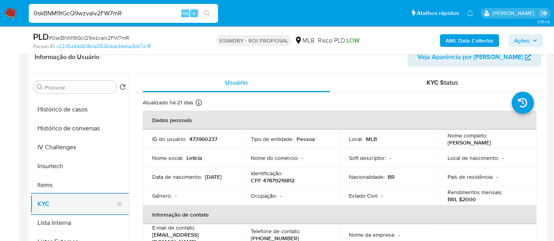
scroll to position [263, 0]
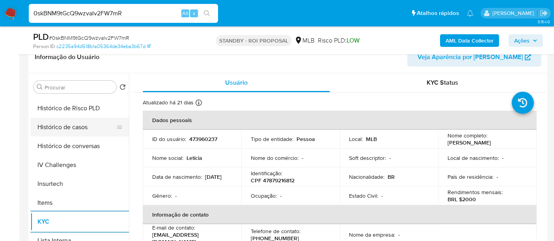
click at [66, 126] on button "Histórico de casos" at bounding box center [76, 127] width 92 height 19
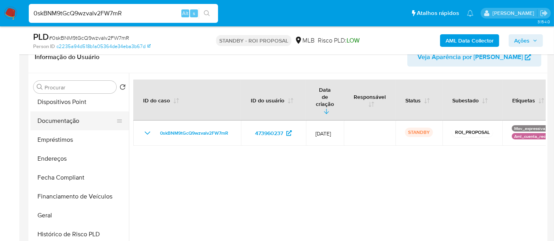
scroll to position [88, 0]
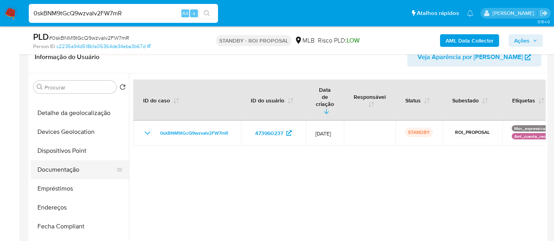
click at [72, 172] on button "Documentação" at bounding box center [76, 169] width 92 height 19
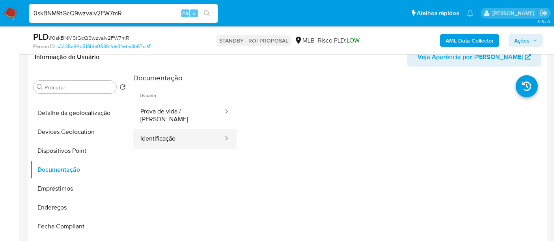
click at [157, 129] on button "Identificação" at bounding box center [178, 139] width 91 height 20
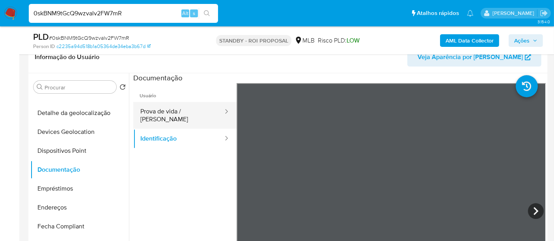
click at [182, 109] on button "Prova de vida / [PERSON_NAME]" at bounding box center [178, 115] width 91 height 27
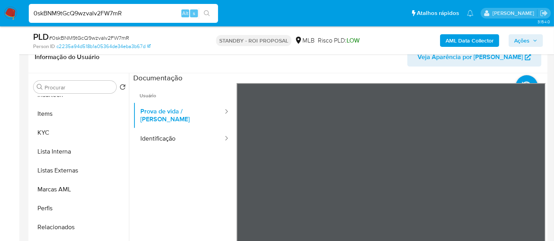
scroll to position [175, 0]
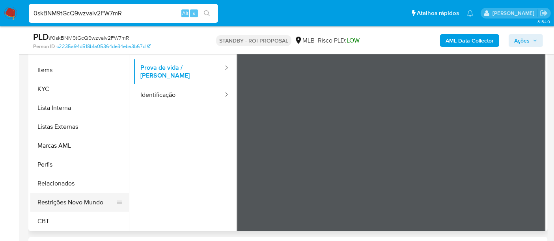
click at [80, 196] on button "Restrições Novo Mundo" at bounding box center [76, 202] width 92 height 19
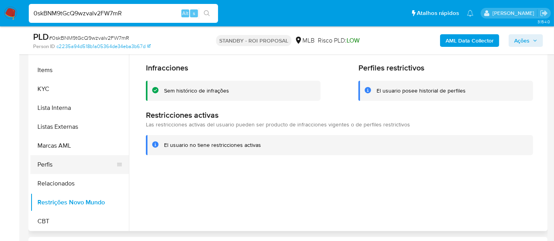
scroll to position [220, 0]
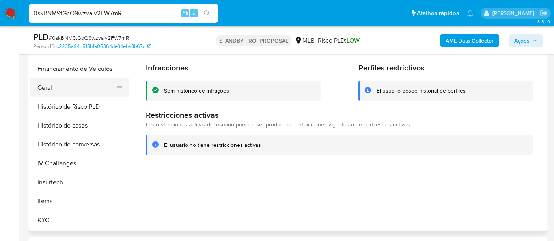
click at [49, 89] on button "Geral" at bounding box center [76, 87] width 92 height 19
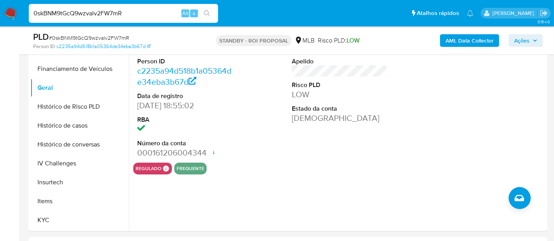
click at [99, 11] on input "0skBNM9tGcQ9wzvalv2FW7mR" at bounding box center [123, 13] width 189 height 10
paste input "wCsVzWnBiCxB7Cy8GkdLWKKg"
type input "wCsVzWnBiCxB7Cy8GkdLWKKg"
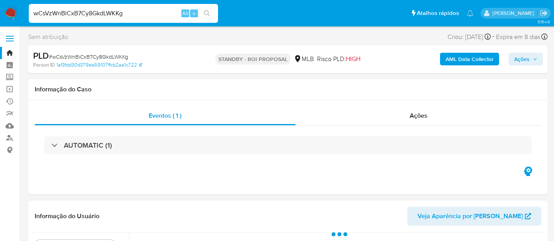
scroll to position [175, 0]
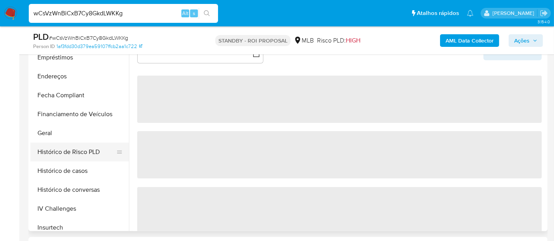
select select "10"
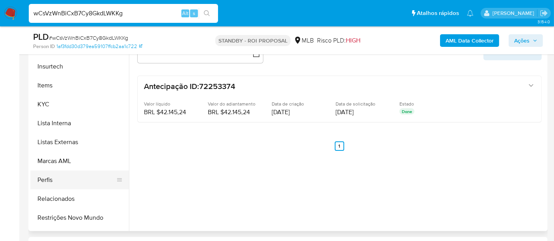
scroll to position [352, 0]
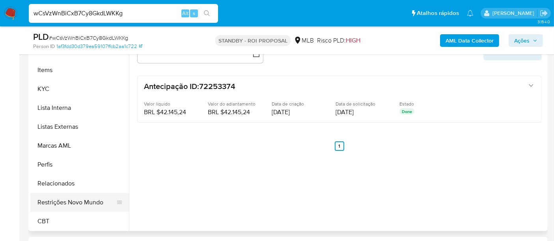
click at [90, 205] on button "Restrições Novo Mundo" at bounding box center [76, 202] width 92 height 19
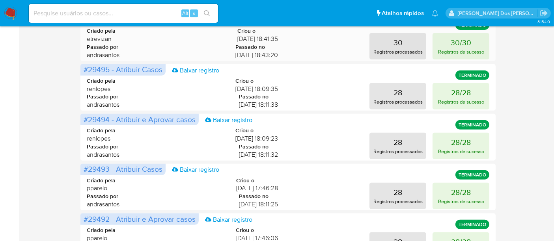
scroll to position [394, 0]
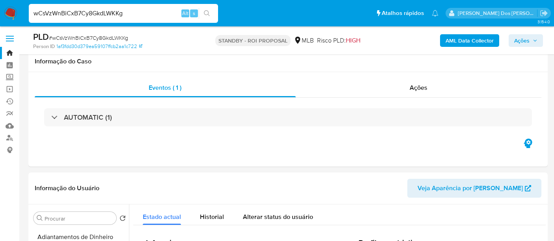
select select "10"
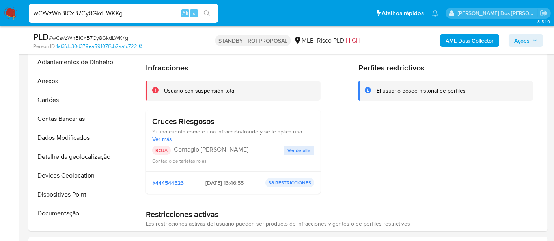
scroll to position [352, 0]
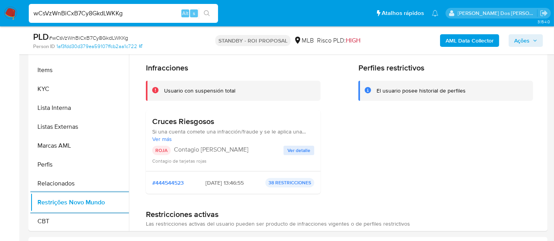
click at [140, 15] on input "wCsVzWnBiCxB7Cy8GkdLWKKg" at bounding box center [123, 13] width 189 height 10
paste input "In3bQ7dOSwjhRJ0XJLzCwt43"
type input "In3bQ7dOSwjhRJ0XJLzCwt43"
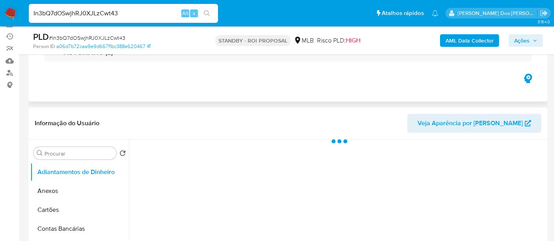
scroll to position [131, 0]
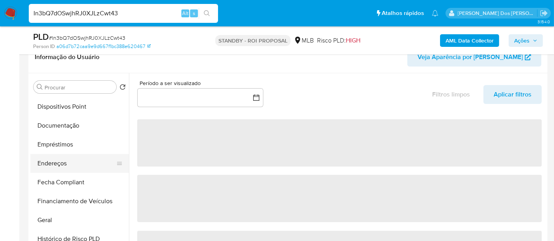
select select "10"
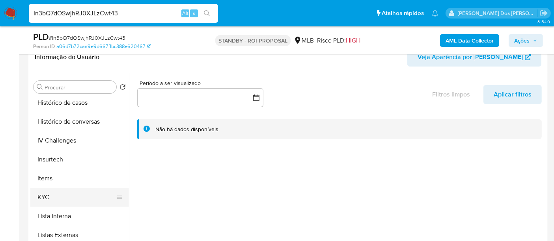
scroll to position [306, 0]
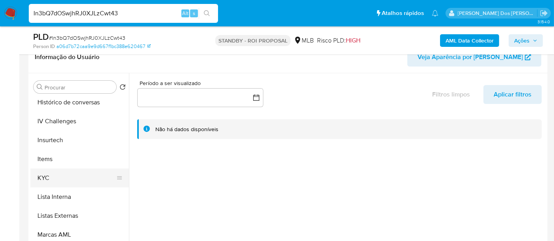
click at [46, 173] on button "KYC" at bounding box center [76, 178] width 92 height 19
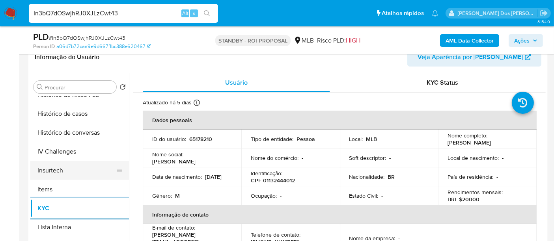
scroll to position [263, 0]
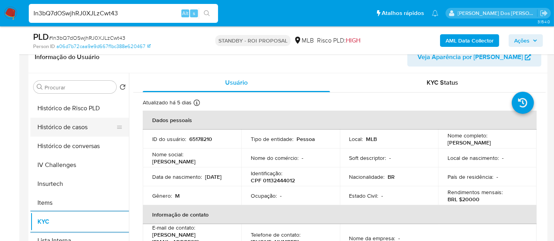
click at [75, 127] on button "Histórico de casos" at bounding box center [76, 127] width 92 height 19
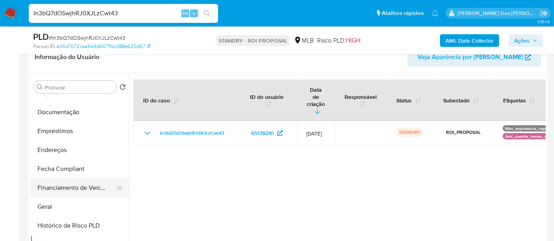
scroll to position [131, 0]
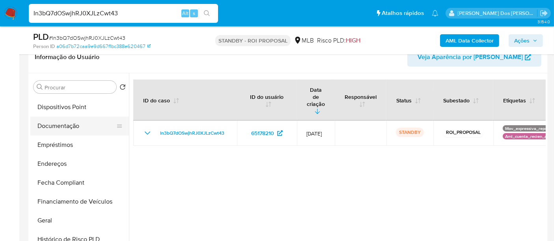
click at [68, 132] on button "Documentação" at bounding box center [76, 126] width 92 height 19
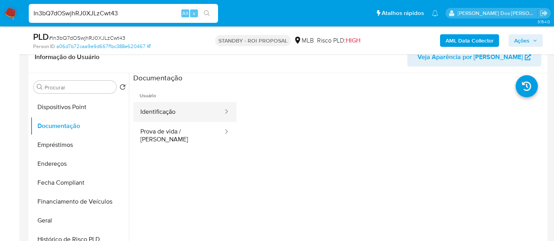
click at [170, 114] on button "Identificação" at bounding box center [178, 112] width 91 height 20
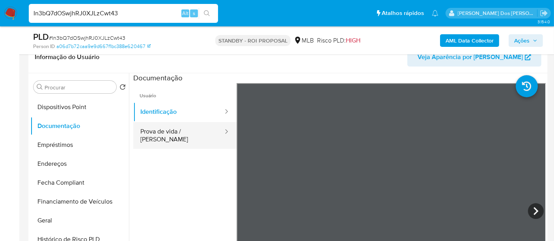
click at [178, 133] on button "Prova de vida / [PERSON_NAME]" at bounding box center [178, 135] width 91 height 27
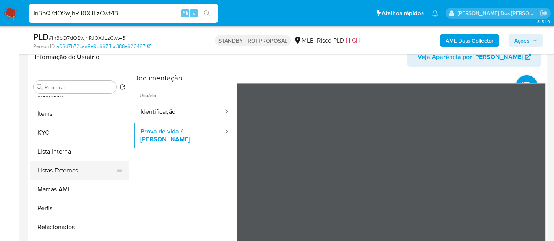
scroll to position [175, 0]
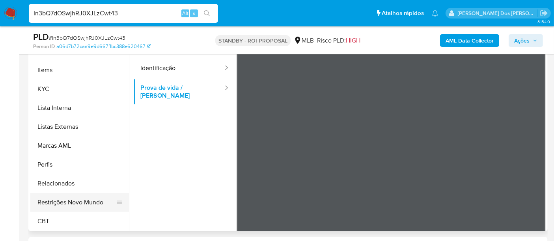
click at [83, 201] on button "Restrições Novo Mundo" at bounding box center [76, 202] width 92 height 19
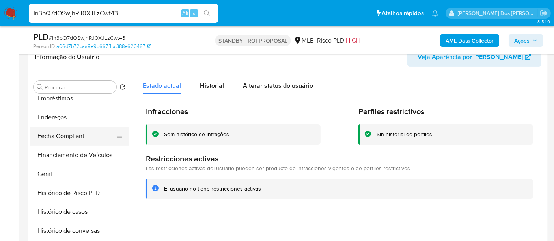
scroll to position [177, 0]
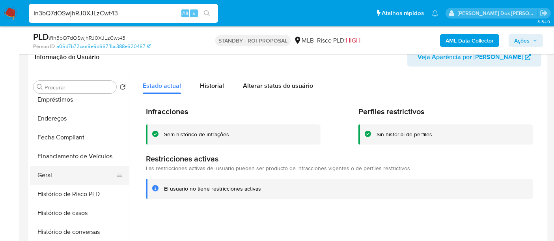
click at [48, 174] on button "Geral" at bounding box center [76, 175] width 92 height 19
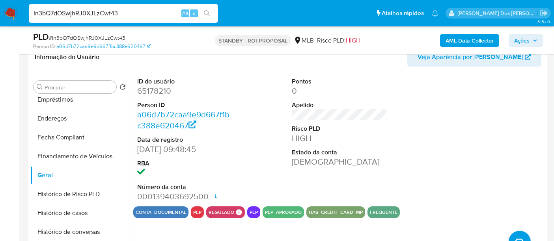
click at [121, 12] on input "In3bQ7dOSwjhRJ0XJLzCwt43" at bounding box center [123, 13] width 189 height 10
paste input "GgEcRqY6mxA8Rjq9ekdpKaEZ"
type input "GgEcRqY6mxA8Rjq9ekdpKaEZ"
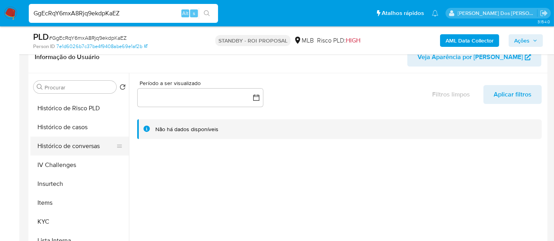
scroll to position [350, 0]
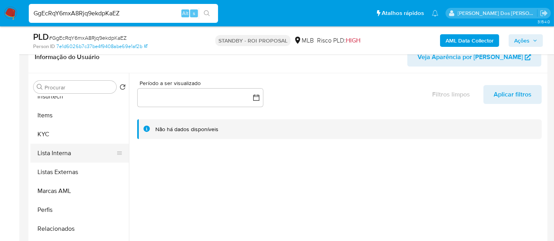
select select "10"
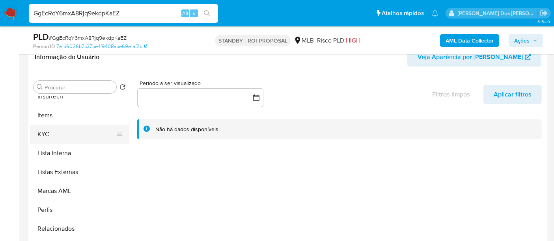
click at [44, 132] on button "KYC" at bounding box center [76, 134] width 92 height 19
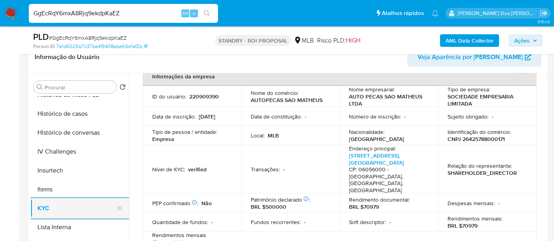
scroll to position [263, 0]
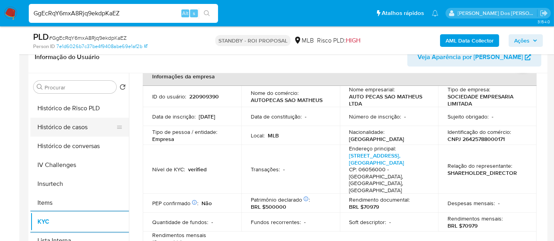
click at [78, 133] on button "Histórico de casos" at bounding box center [76, 127] width 92 height 19
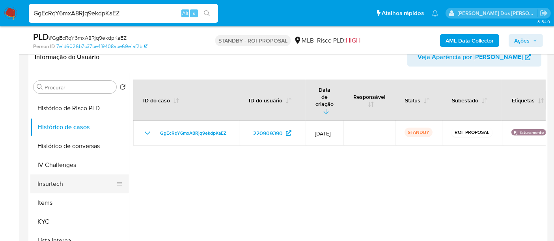
scroll to position [131, 0]
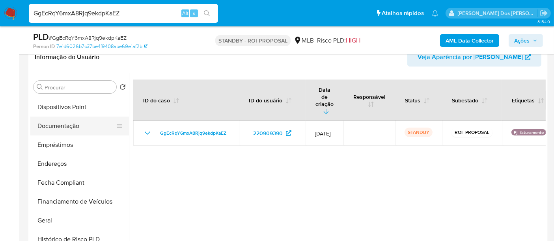
click at [66, 127] on button "Documentação" at bounding box center [76, 126] width 92 height 19
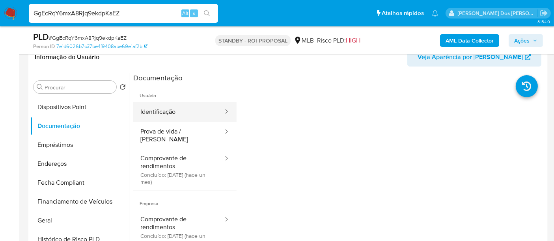
click at [172, 112] on button "Identificação" at bounding box center [178, 112] width 91 height 20
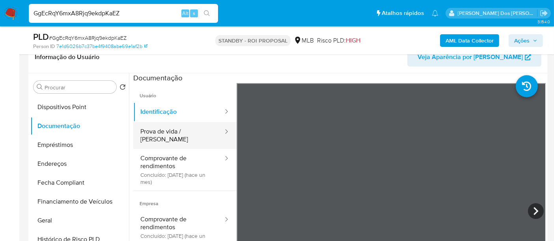
click at [172, 134] on button "Prova de vida / [PERSON_NAME]" at bounding box center [178, 135] width 91 height 27
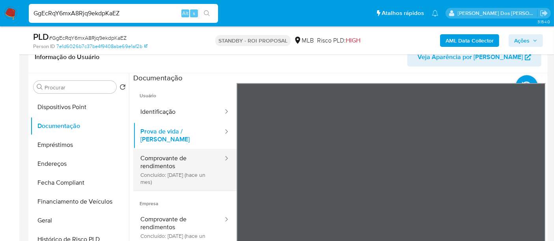
click at [177, 155] on button "Comprovante de rendimentos Concluído: 10/07/2025 (hace un mes)" at bounding box center [178, 170] width 91 height 42
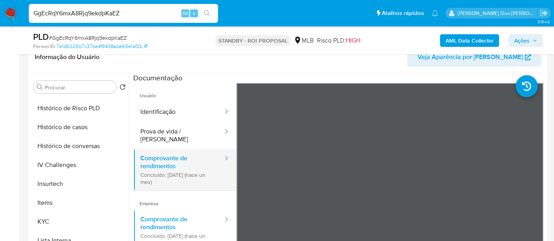
scroll to position [44, 0]
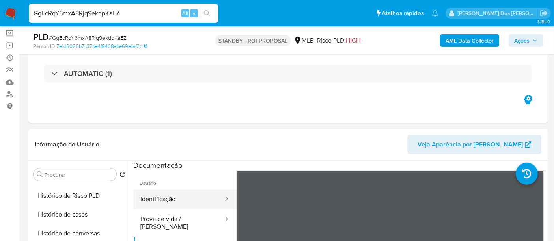
click at [157, 202] on button "Identificação" at bounding box center [178, 200] width 91 height 20
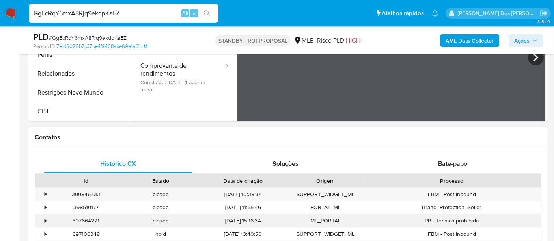
scroll to position [219, 0]
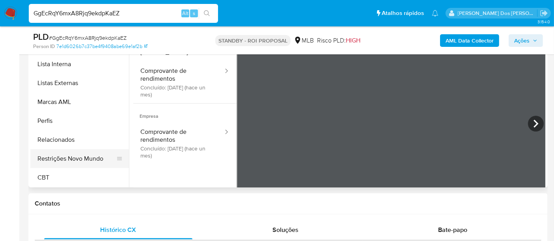
click at [91, 160] on button "Restrições Novo Mundo" at bounding box center [76, 158] width 92 height 19
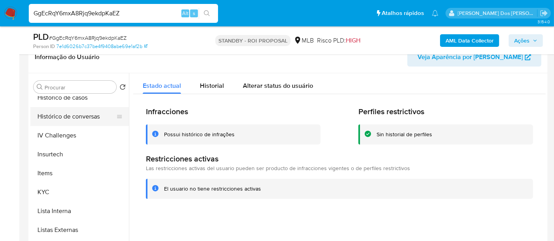
scroll to position [220, 0]
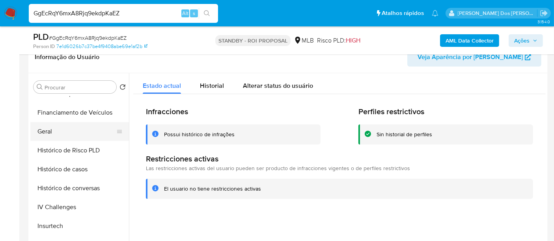
click at [50, 135] on button "Geral" at bounding box center [76, 131] width 92 height 19
